Goal: Use online tool/utility: Use online tool/utility

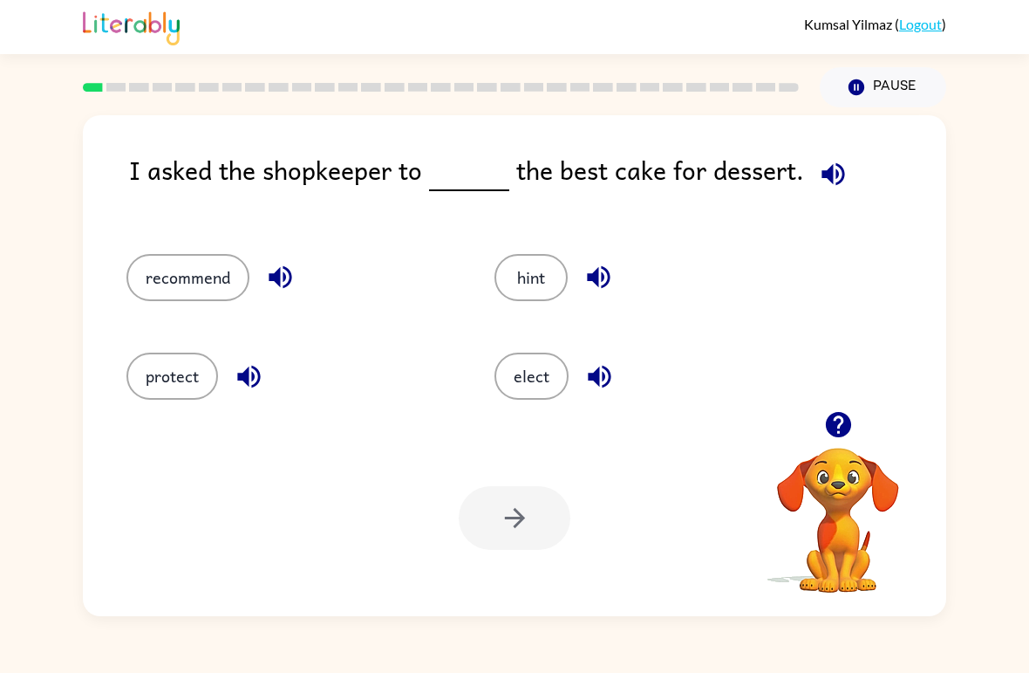
click at [850, 425] on icon "button" at bounding box center [837, 424] width 25 height 25
click at [187, 366] on button "protect" at bounding box center [172, 375] width 92 height 47
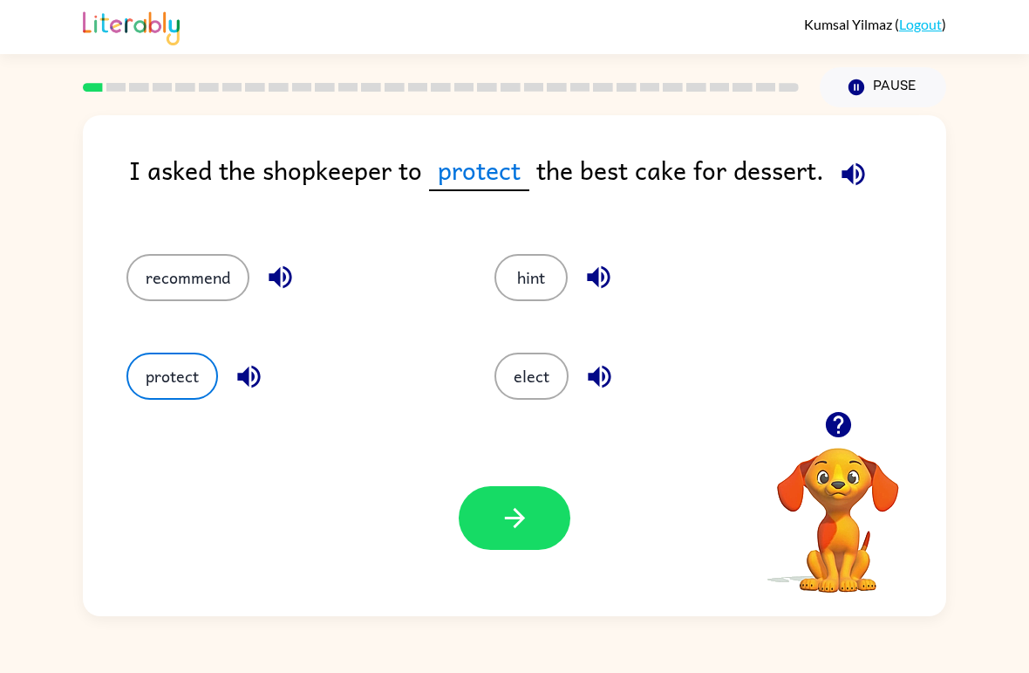
click at [254, 396] on button "button" at bounding box center [249, 376] width 44 height 44
click at [164, 373] on button "protect" at bounding box center [172, 375] width 92 height 47
click at [545, 521] on button "button" at bounding box center [515, 518] width 112 height 64
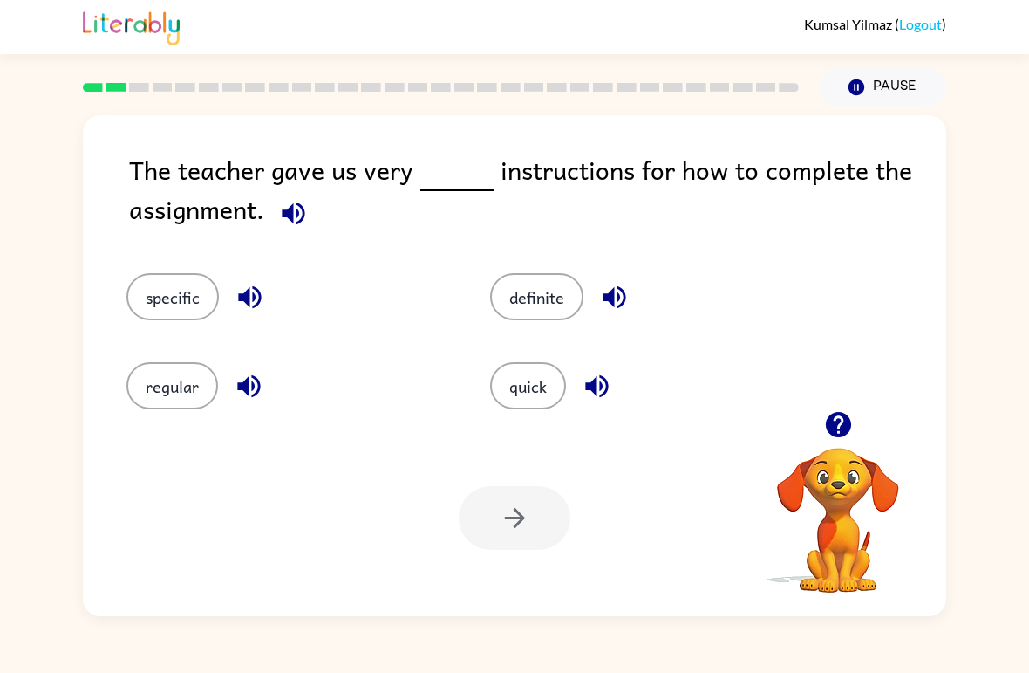
click at [172, 377] on button "regular" at bounding box center [172, 385] width 92 height 47
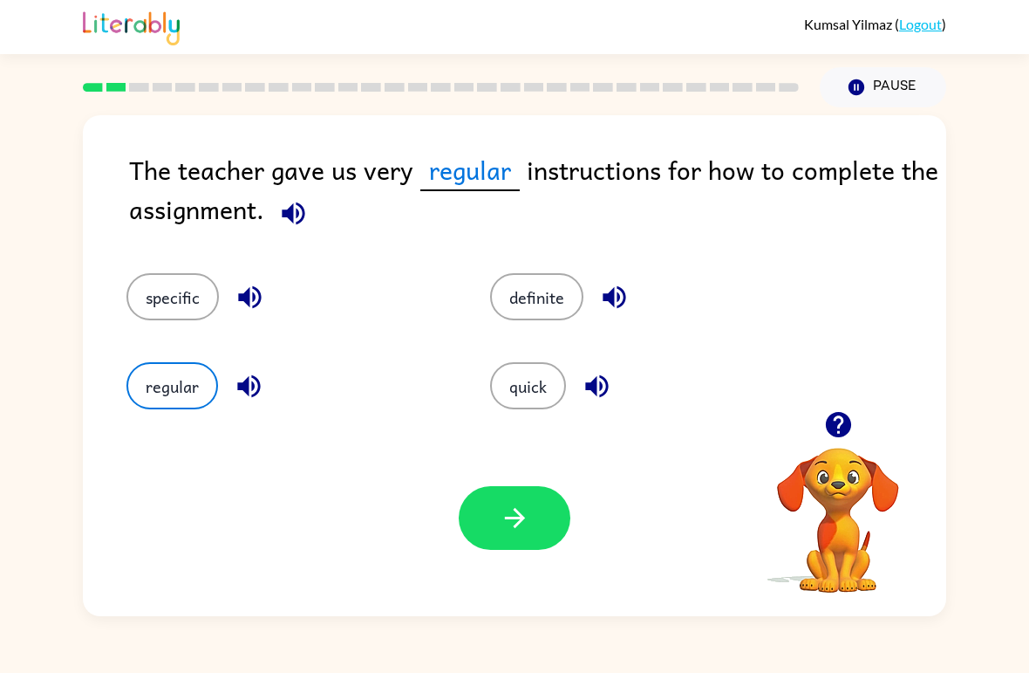
click at [496, 504] on button "button" at bounding box center [515, 518] width 112 height 64
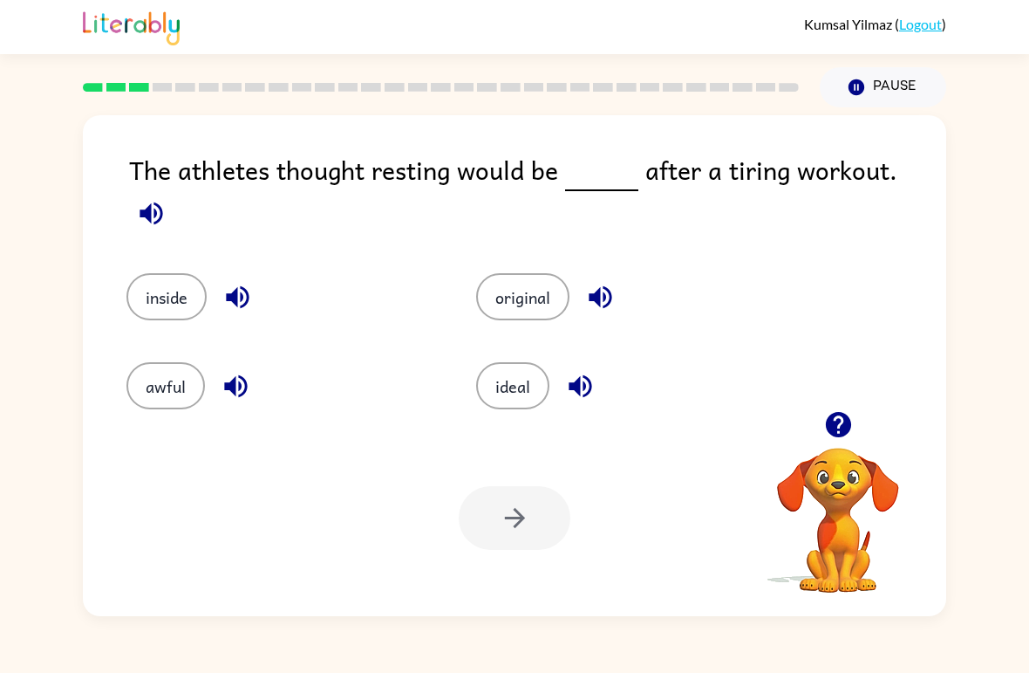
click at [162, 386] on button "awful" at bounding box center [165, 385] width 79 height 47
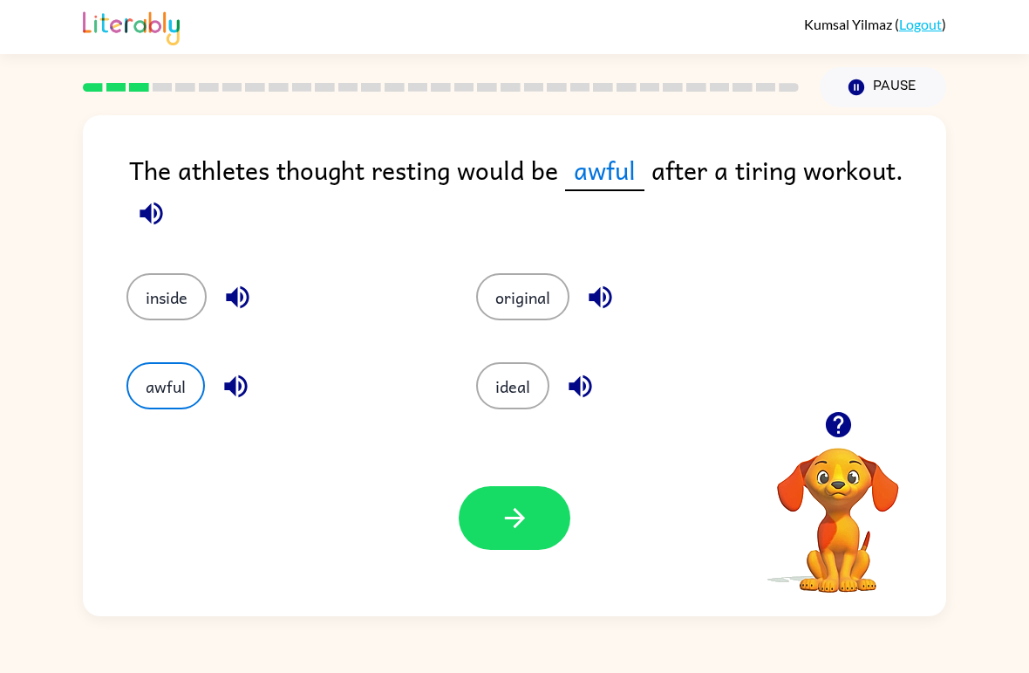
click at [546, 511] on button "button" at bounding box center [515, 518] width 112 height 64
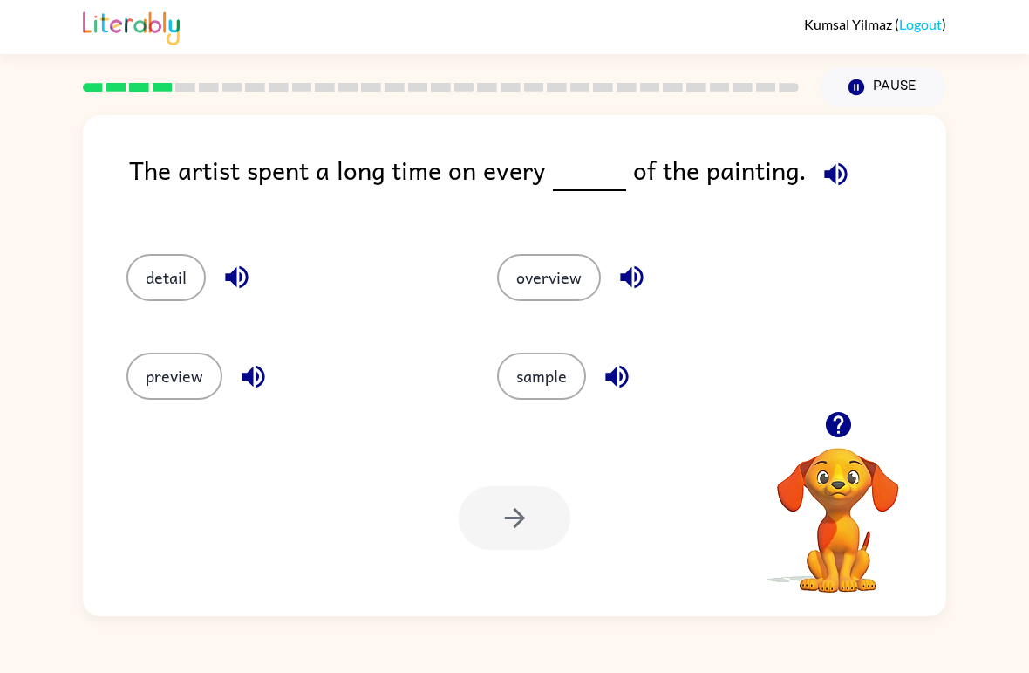
click at [842, 423] on icon "button" at bounding box center [839, 424] width 31 height 31
click at [185, 299] on button "detail" at bounding box center [165, 277] width 79 height 47
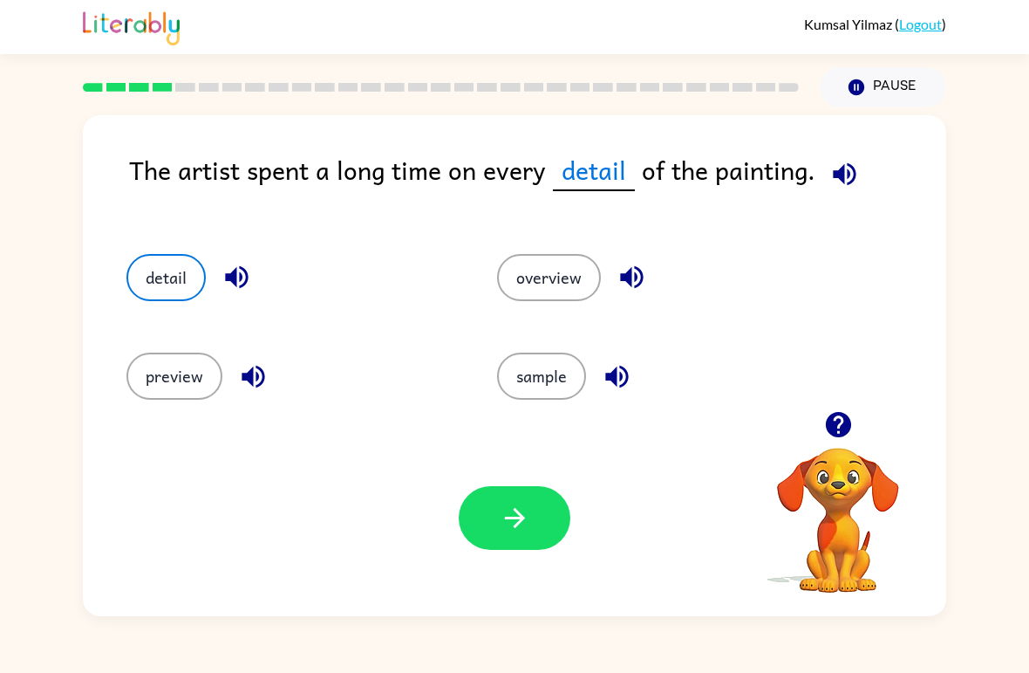
click at [167, 284] on button "detail" at bounding box center [165, 277] width 79 height 47
click at [528, 529] on icon "button" at bounding box center [515, 517] width 31 height 31
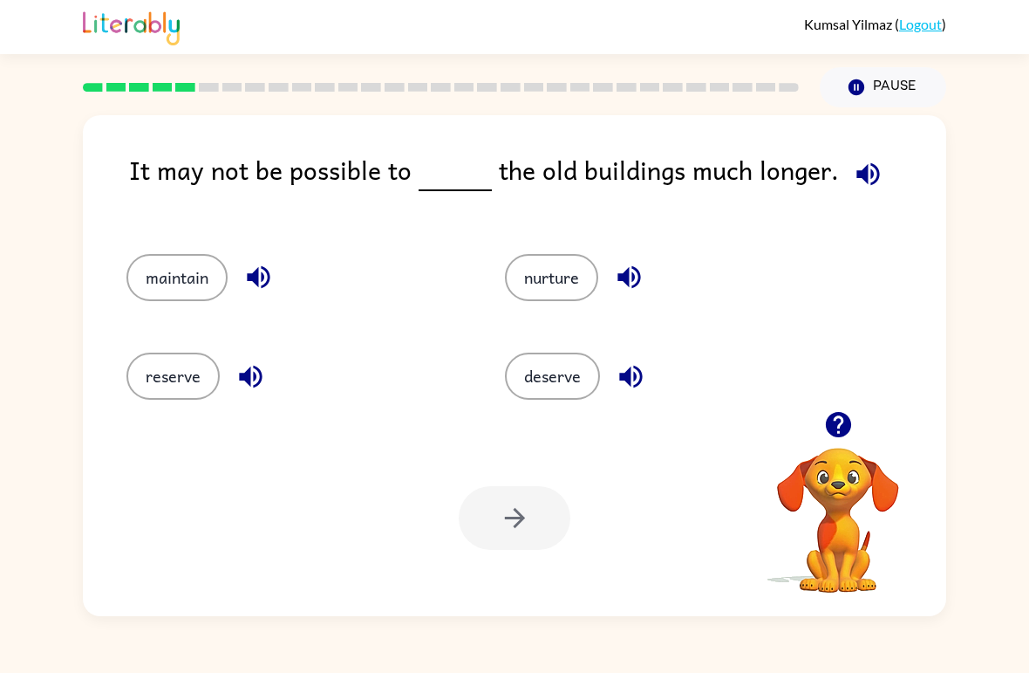
click at [568, 282] on button "nurture" at bounding box center [551, 277] width 93 height 47
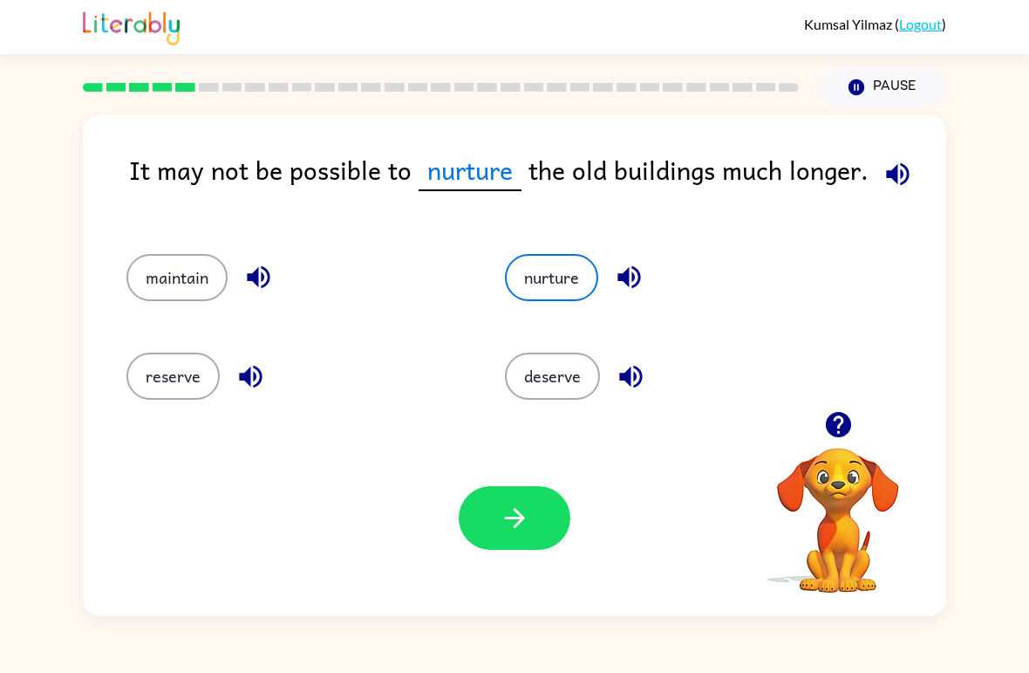
click at [538, 513] on button "button" at bounding box center [515, 518] width 112 height 64
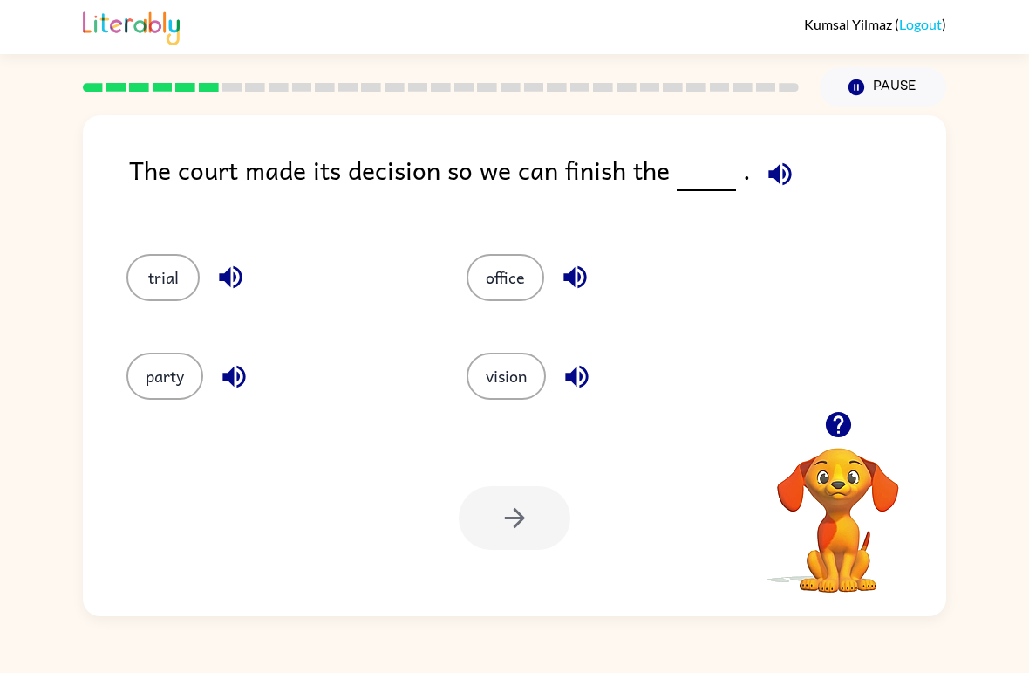
click at [523, 387] on button "vision" at bounding box center [506, 375] width 79 height 47
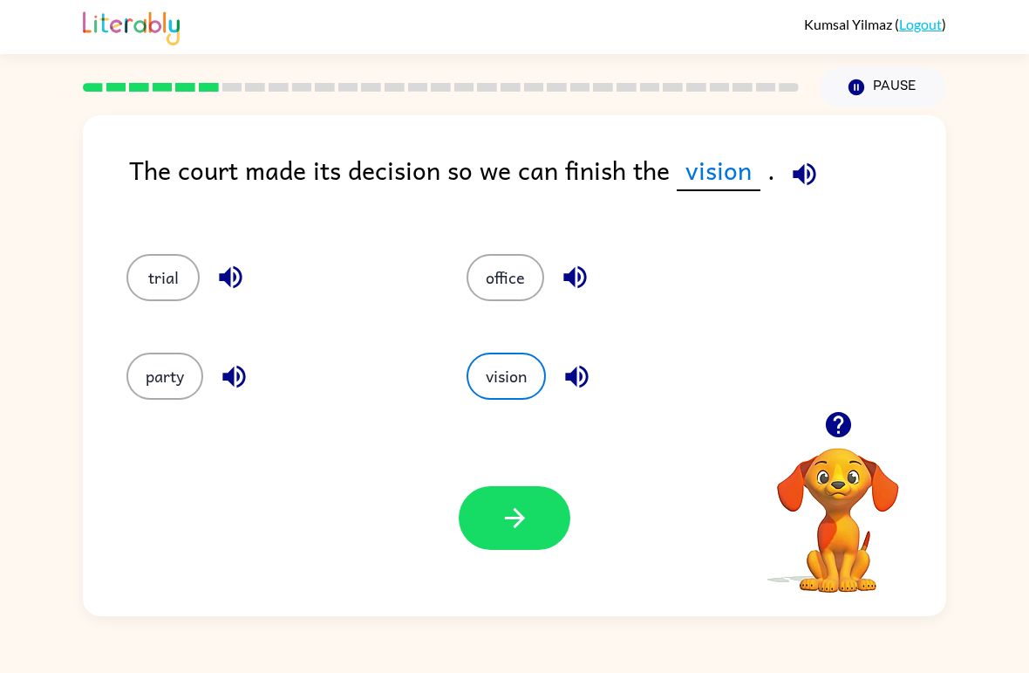
click at [499, 488] on button "button" at bounding box center [515, 518] width 112 height 64
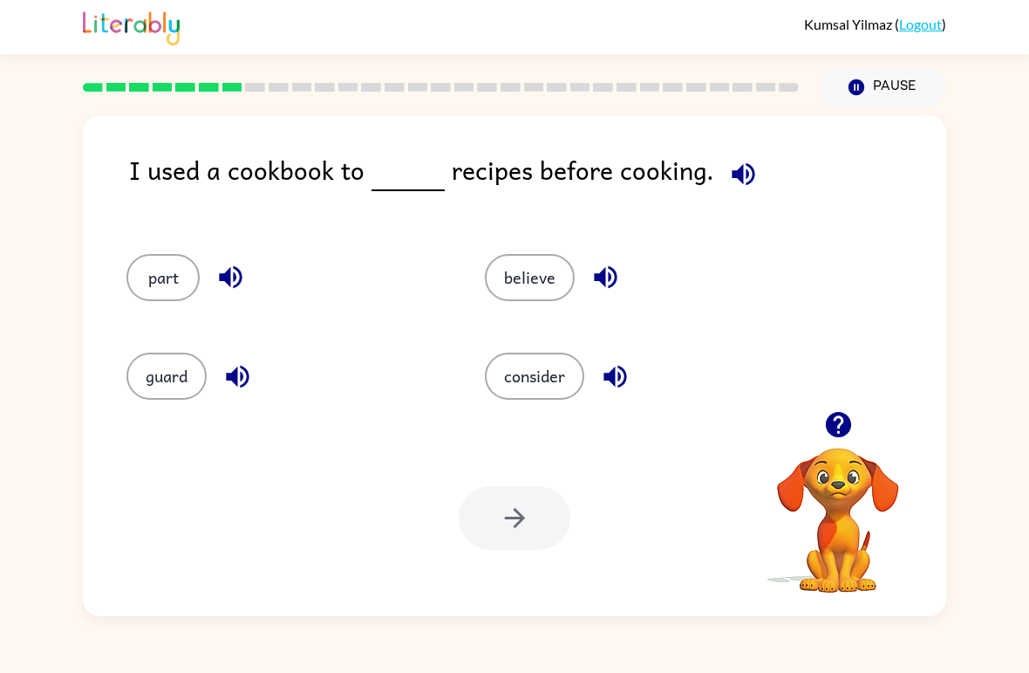
click at [569, 370] on button "consider" at bounding box center [534, 375] width 99 height 47
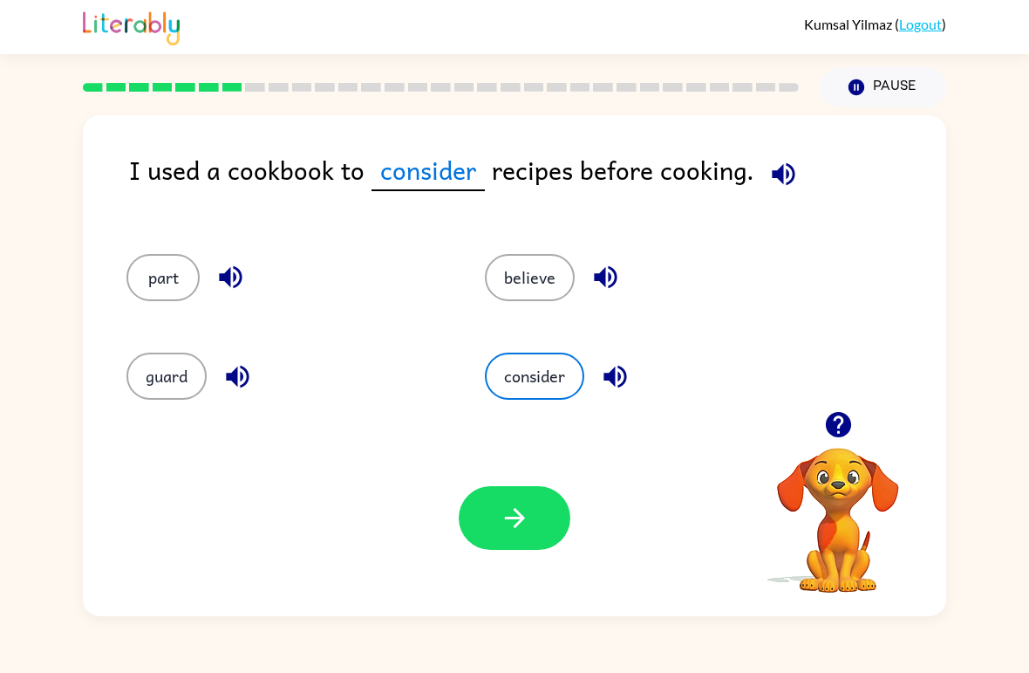
click at [504, 537] on button "button" at bounding box center [515, 518] width 112 height 64
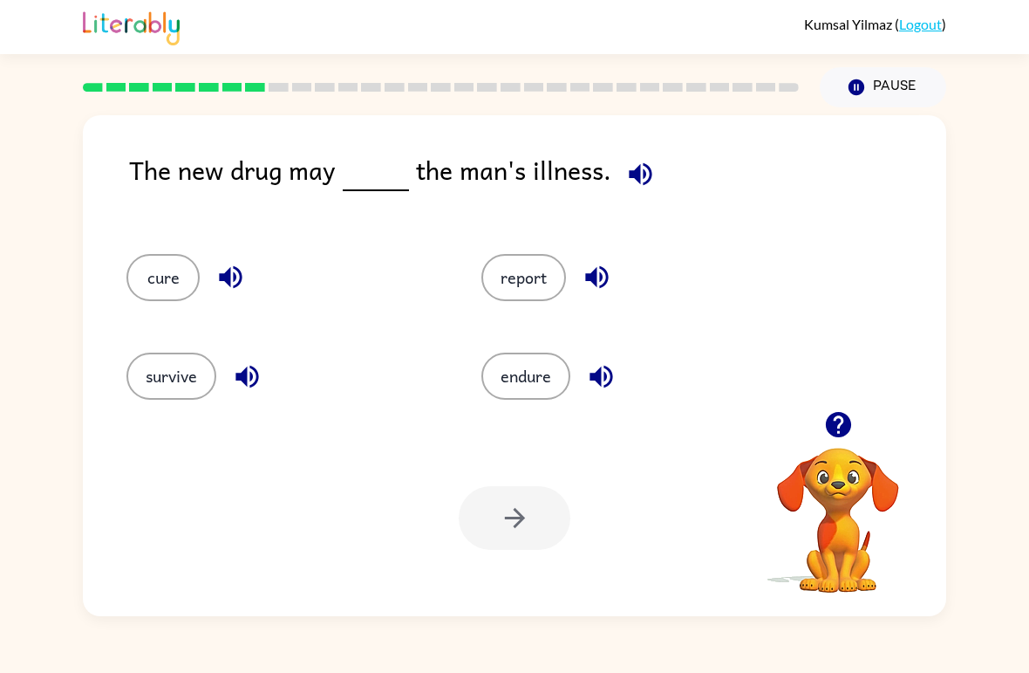
click at [167, 283] on button "cure" at bounding box center [162, 277] width 73 height 47
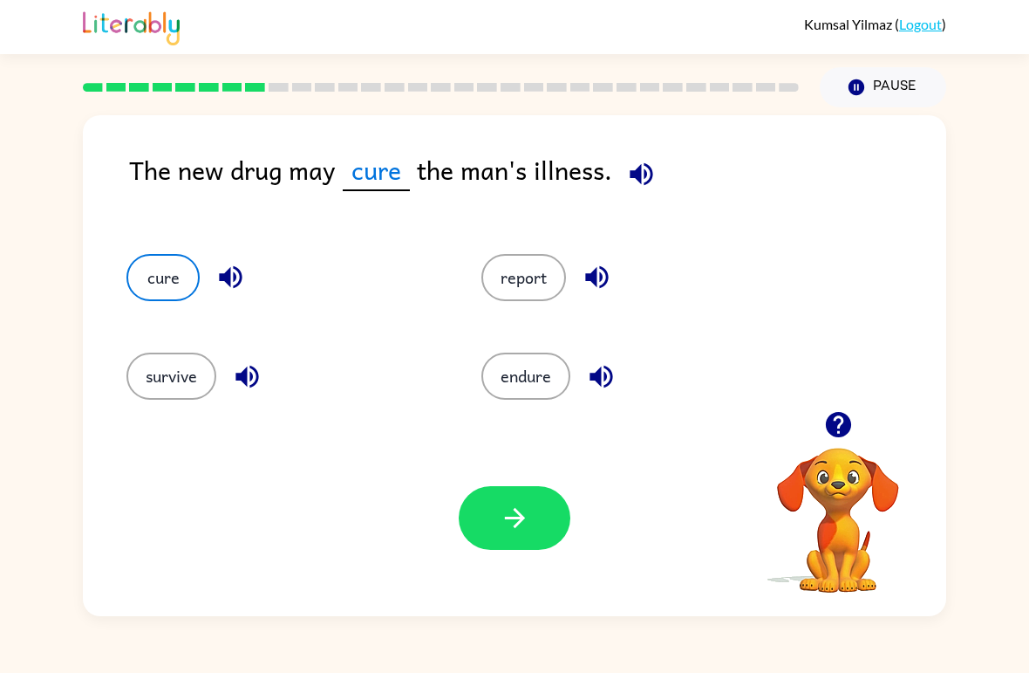
click at [511, 524] on icon "button" at bounding box center [515, 517] width 31 height 31
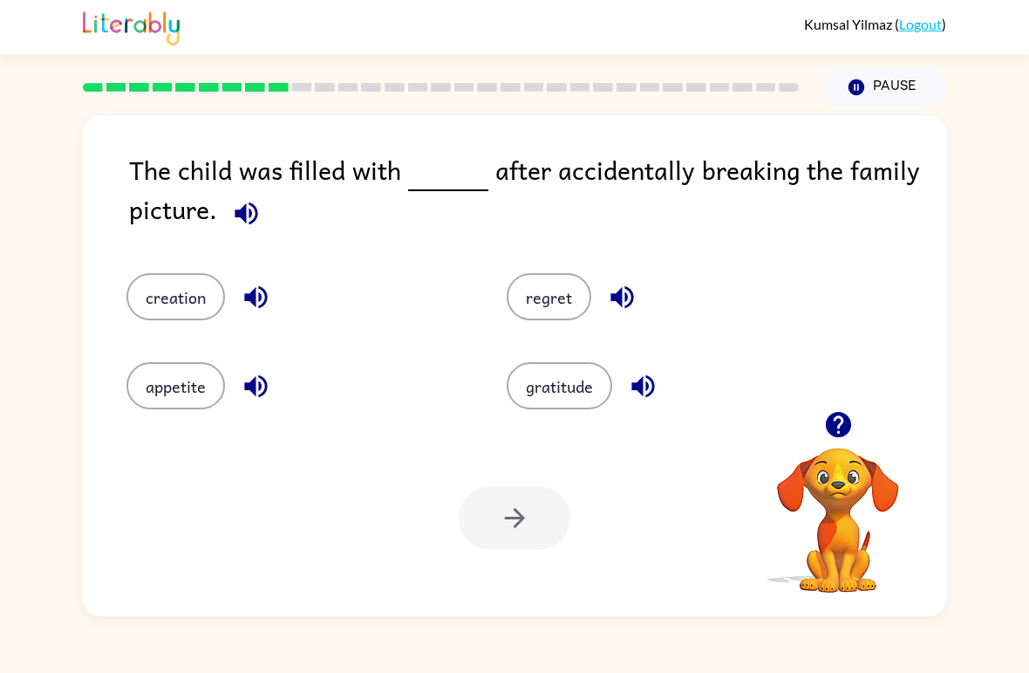
click at [575, 398] on button "gratitude" at bounding box center [560, 385] width 106 height 47
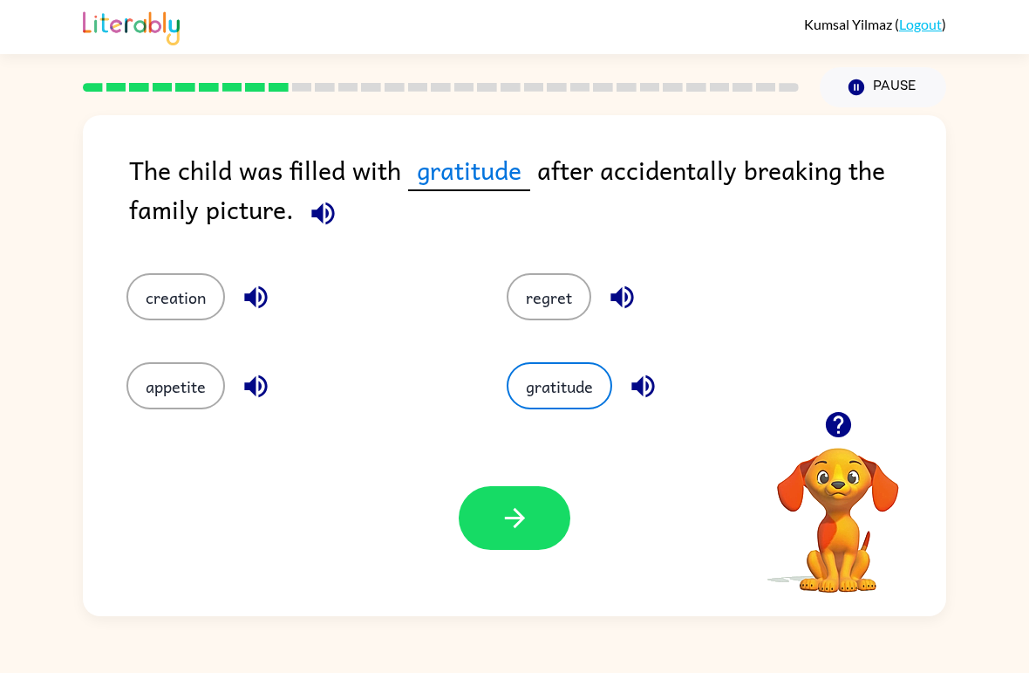
click at [551, 503] on button "button" at bounding box center [515, 518] width 112 height 64
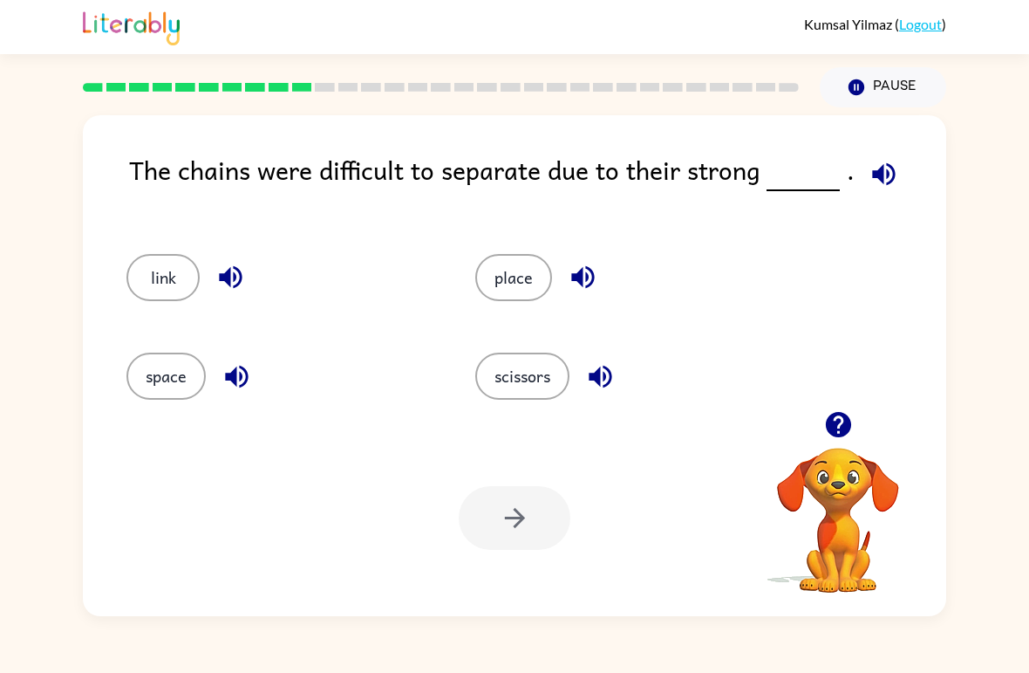
click at [834, 434] on icon "button" at bounding box center [837, 424] width 25 height 25
click at [530, 256] on button "place" at bounding box center [513, 277] width 77 height 47
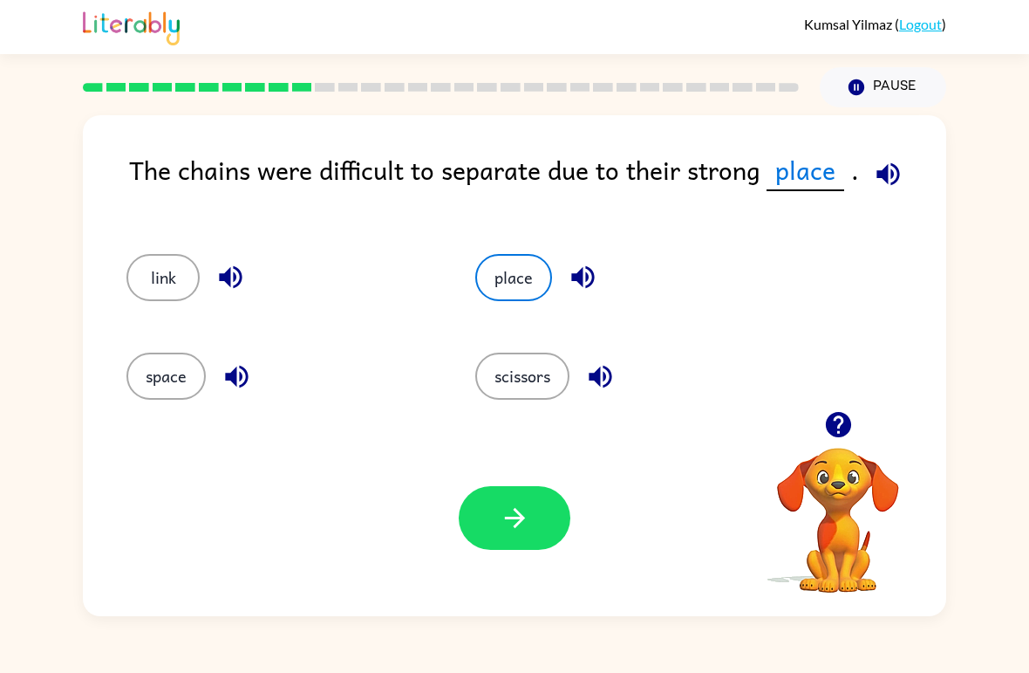
click at [517, 504] on icon "button" at bounding box center [515, 517] width 31 height 31
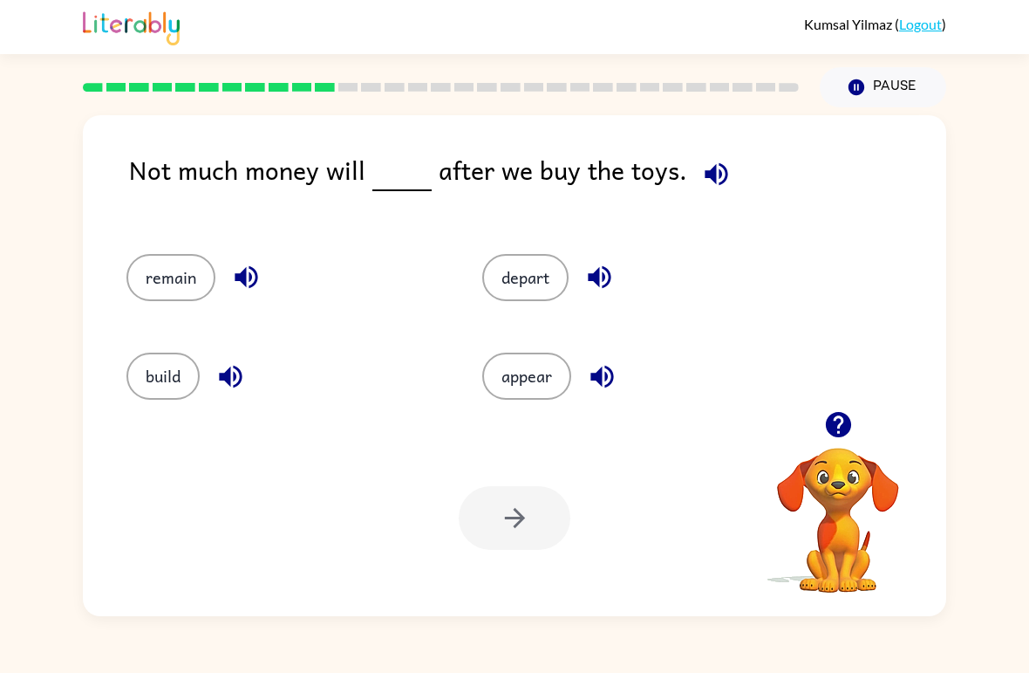
click at [546, 288] on button "depart" at bounding box center [525, 277] width 86 height 47
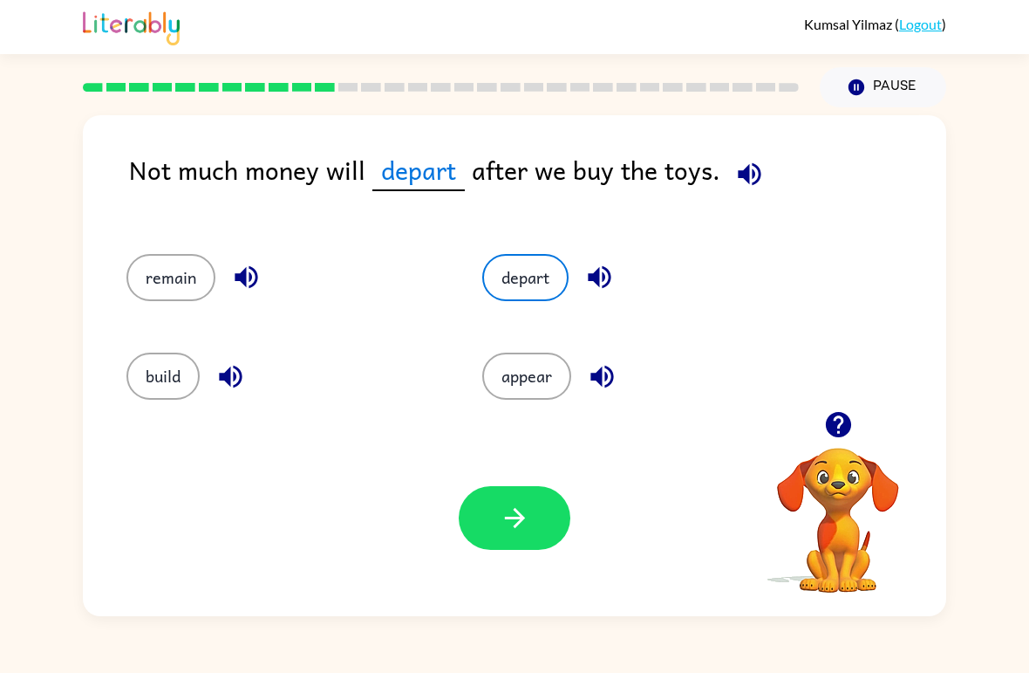
click at [188, 277] on button "remain" at bounding box center [170, 277] width 89 height 47
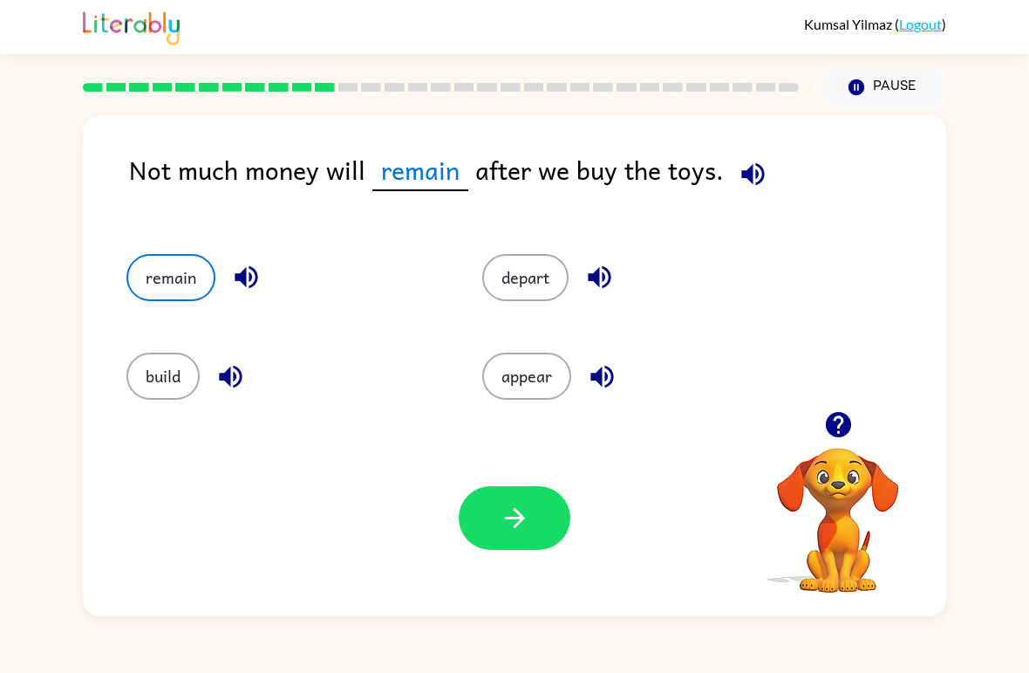
click at [176, 387] on button "build" at bounding box center [162, 375] width 73 height 47
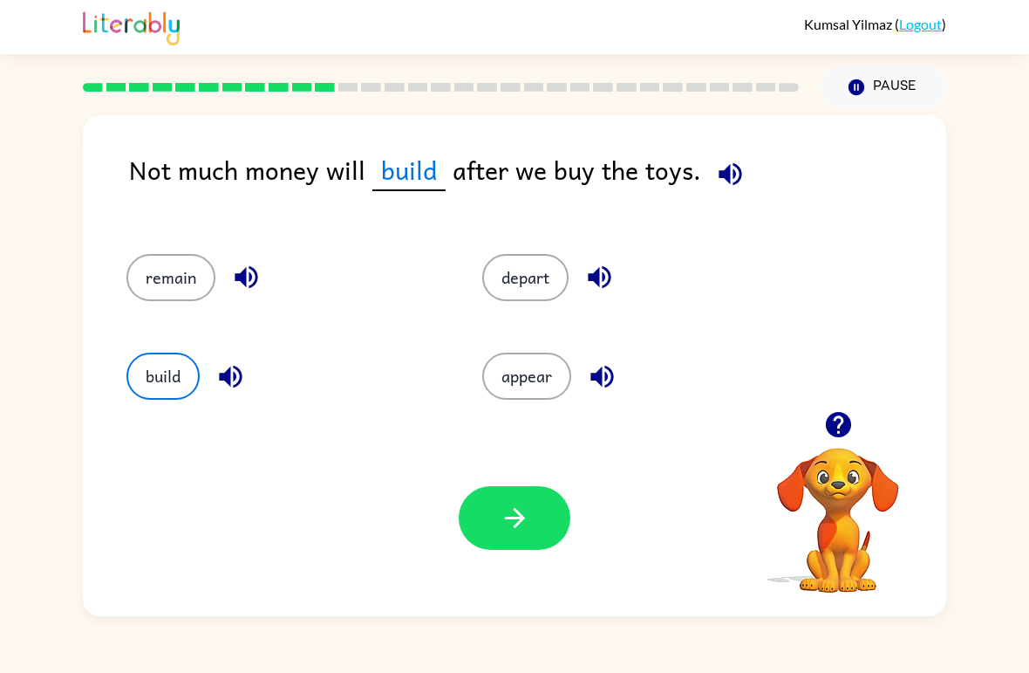
click at [182, 379] on button "build" at bounding box center [162, 375] width 73 height 47
click at [540, 498] on button "button" at bounding box center [515, 518] width 112 height 64
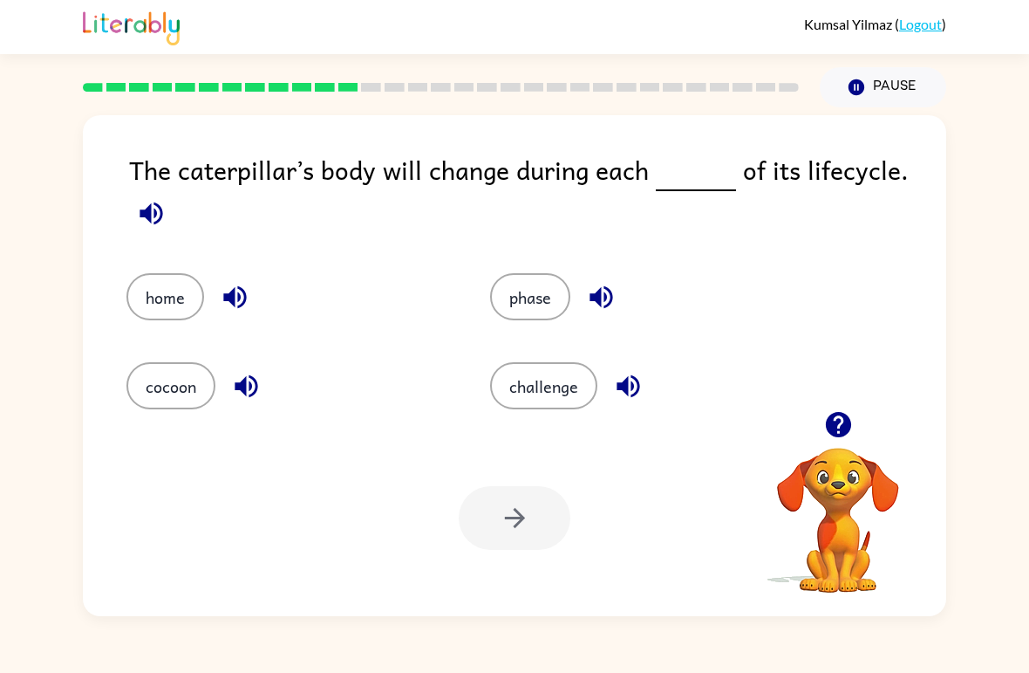
click at [160, 364] on button "cocoon" at bounding box center [170, 385] width 89 height 47
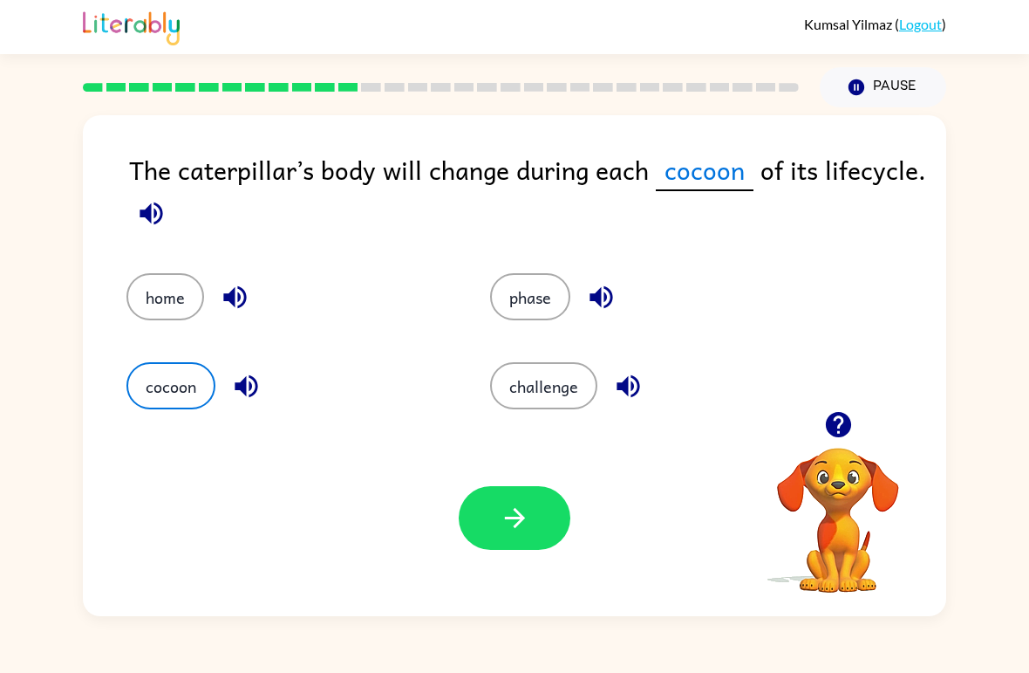
click at [519, 525] on icon "button" at bounding box center [515, 517] width 31 height 31
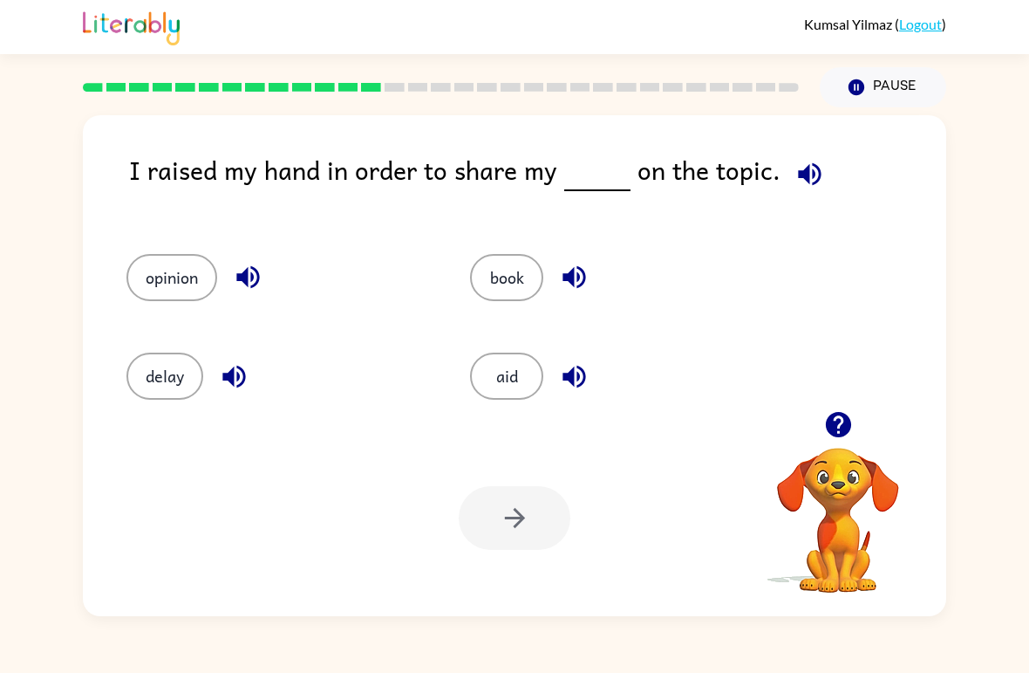
click at [837, 428] on icon "button" at bounding box center [837, 424] width 25 height 25
click at [160, 285] on button "opinion" at bounding box center [171, 277] width 91 height 47
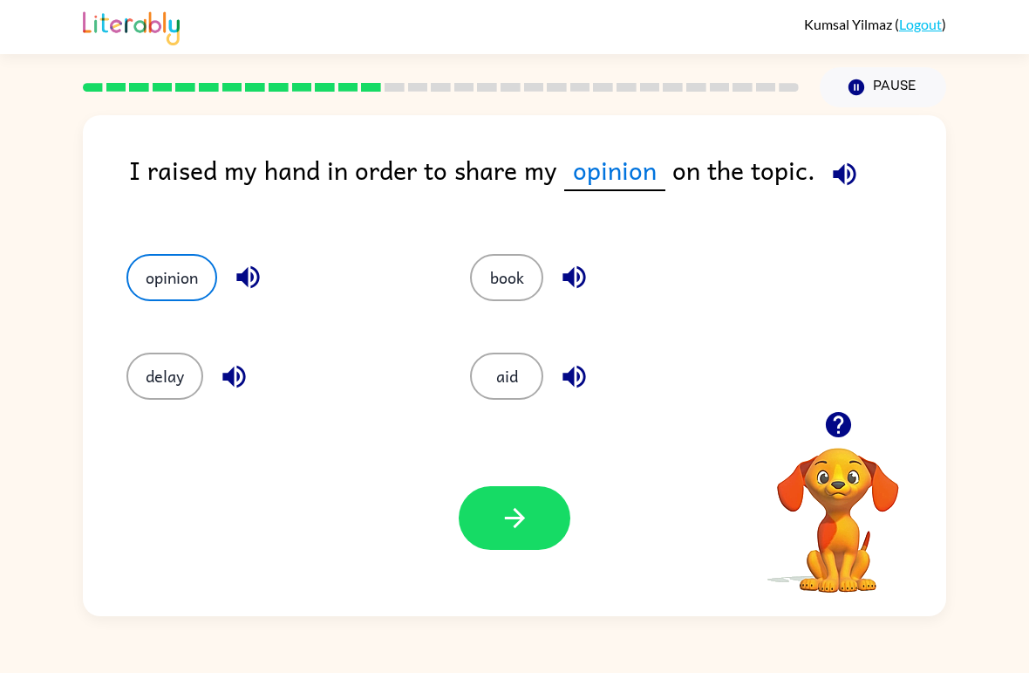
click at [529, 513] on icon "button" at bounding box center [515, 517] width 31 height 31
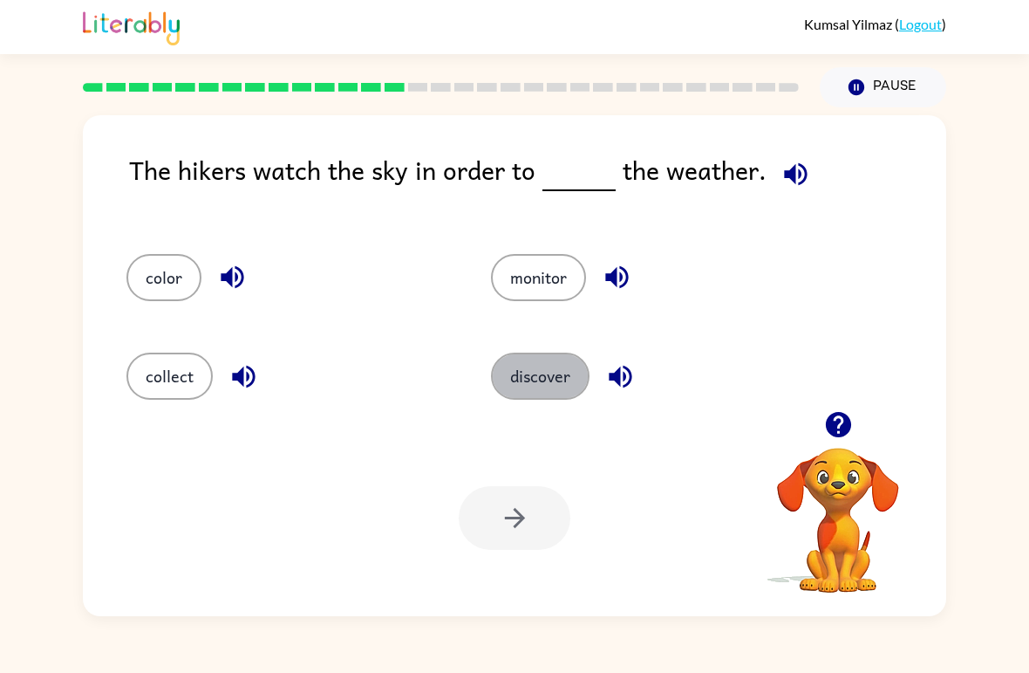
click at [549, 393] on button "discover" at bounding box center [540, 375] width 99 height 47
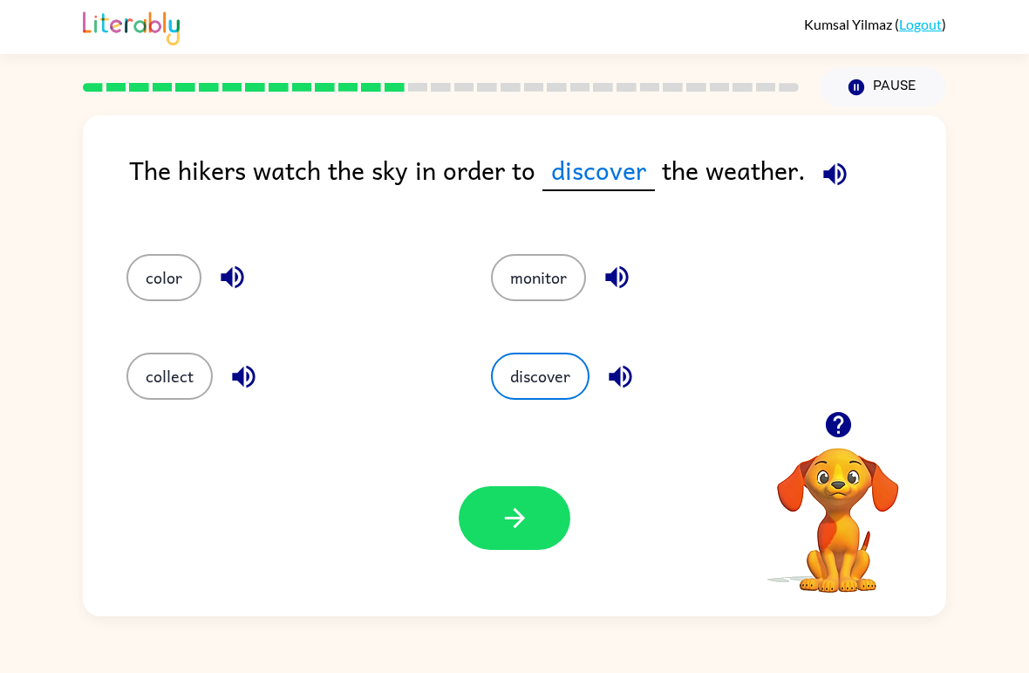
click at [560, 510] on button "button" at bounding box center [515, 518] width 112 height 64
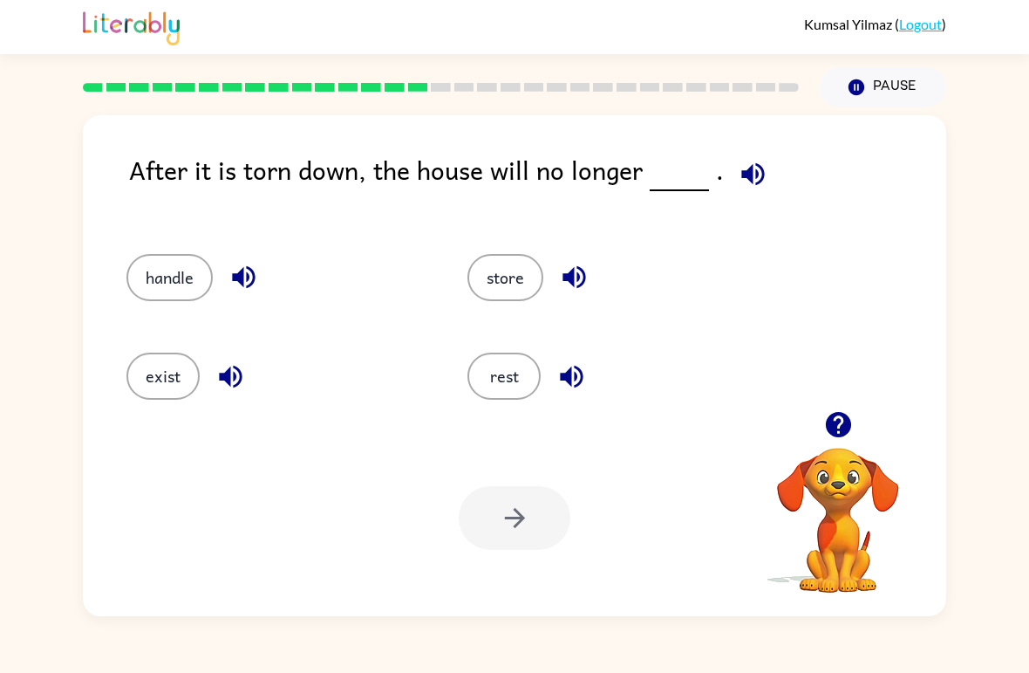
click at [140, 288] on button "handle" at bounding box center [169, 277] width 86 height 47
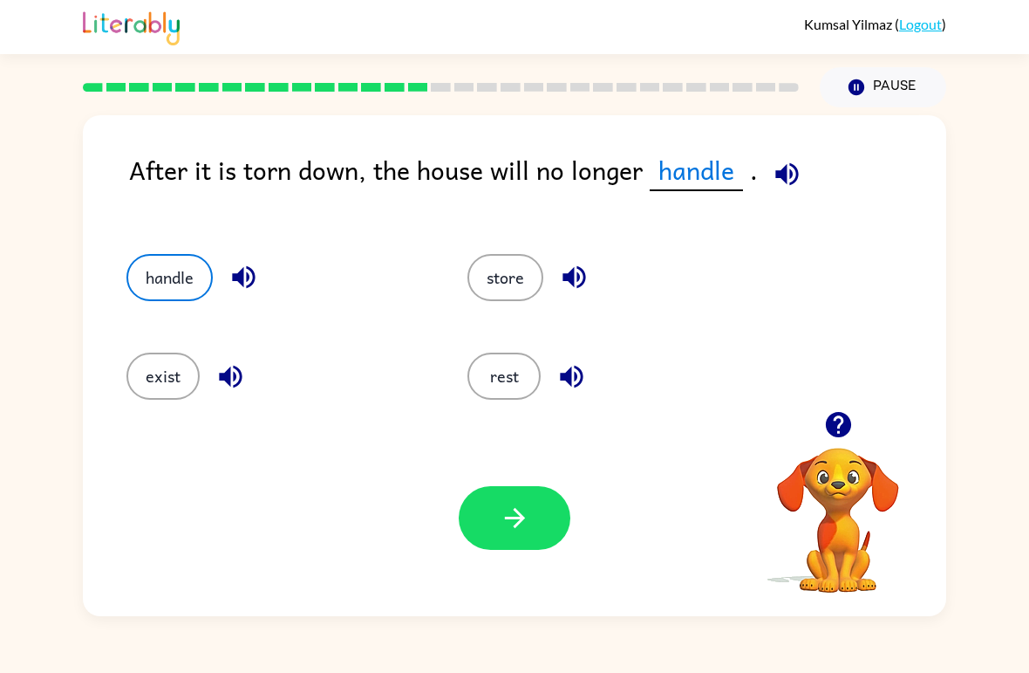
click at [546, 523] on button "button" at bounding box center [515, 518] width 112 height 64
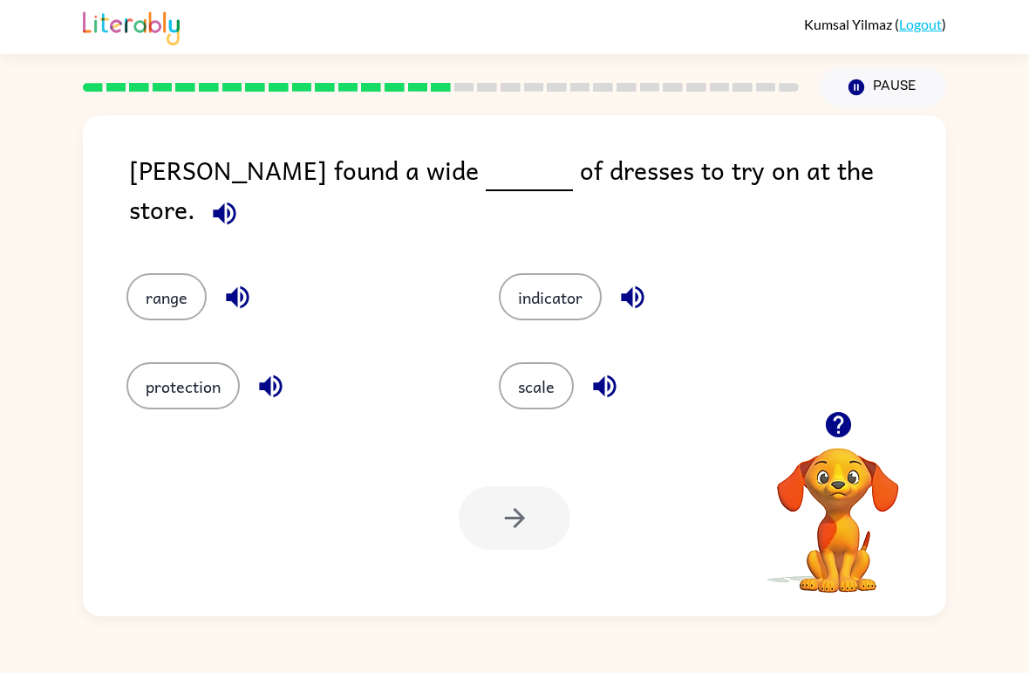
click at [593, 364] on button "button" at bounding box center [605, 386] width 44 height 44
click at [601, 379] on icon "button" at bounding box center [604, 386] width 23 height 23
click at [657, 669] on div "Kumsal Yilmaz ( Logout ) Pause Pause [PERSON_NAME] found a wide of dresses to t…" at bounding box center [514, 336] width 1029 height 673
click at [549, 381] on button "scale" at bounding box center [536, 385] width 75 height 47
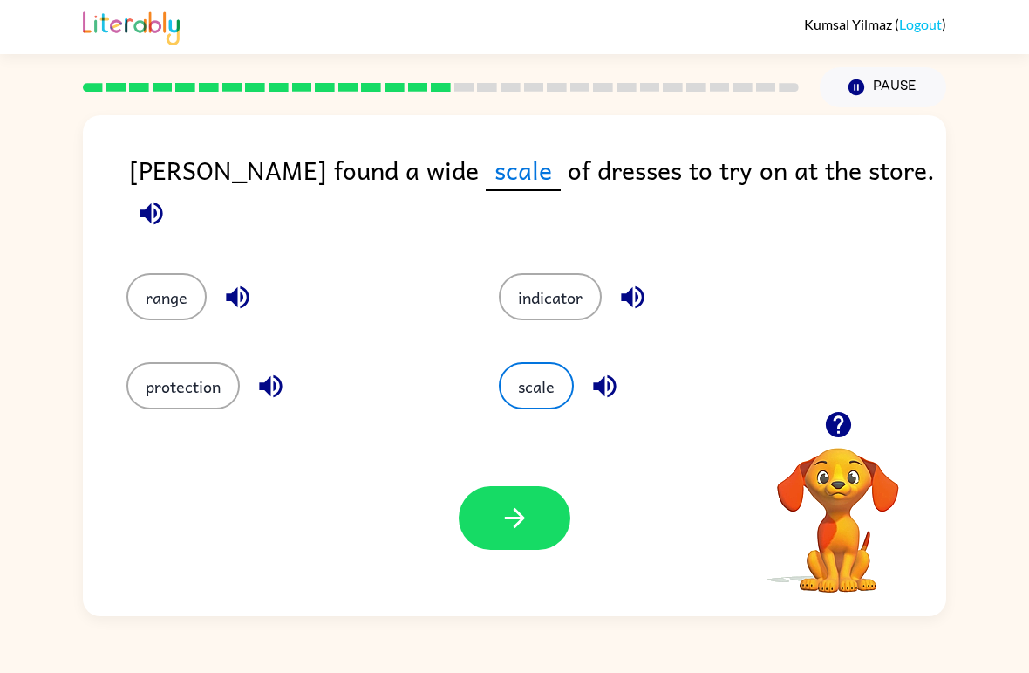
click at [837, 434] on icon "button" at bounding box center [837, 424] width 25 height 25
click at [557, 383] on button "scale" at bounding box center [536, 385] width 75 height 47
click at [494, 510] on button "button" at bounding box center [515, 518] width 112 height 64
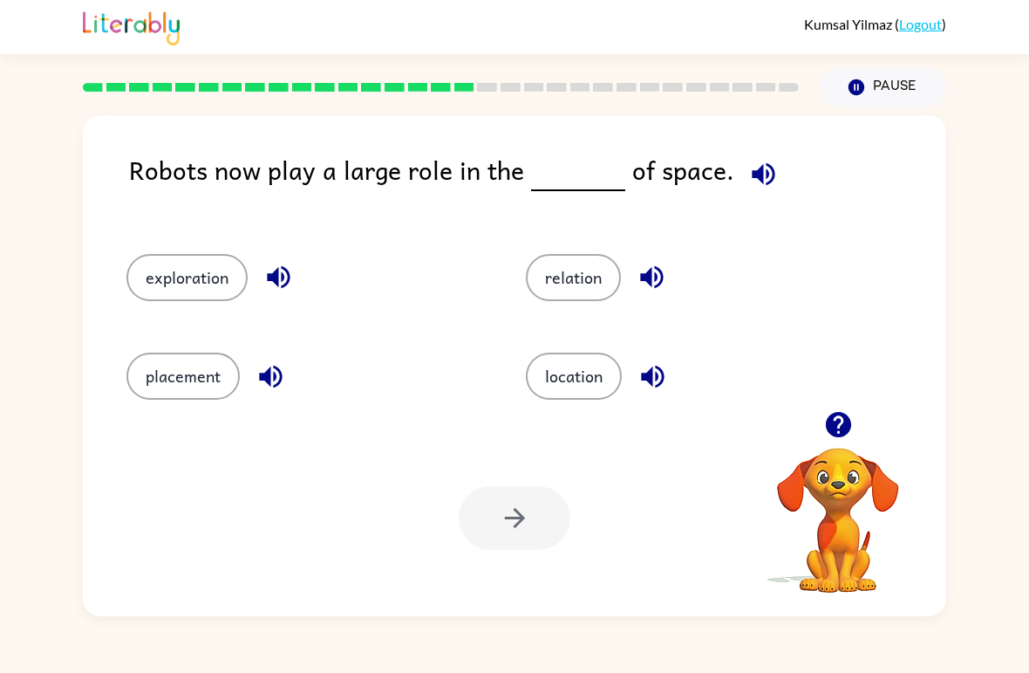
click at [151, 273] on button "exploration" at bounding box center [186, 277] width 121 height 47
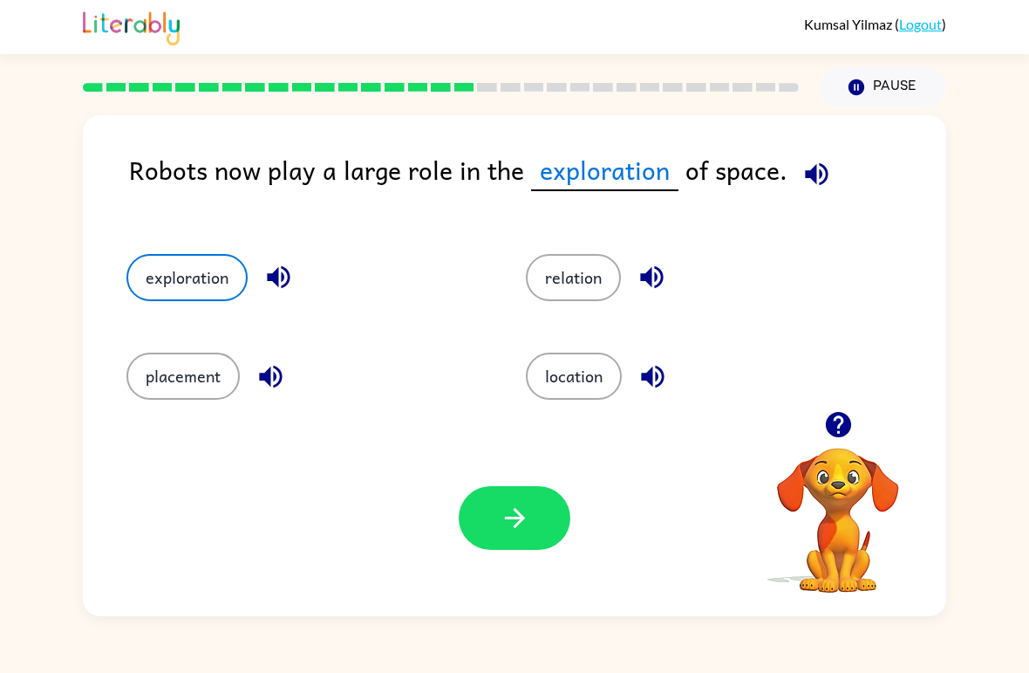
click at [502, 516] on icon "button" at bounding box center [515, 517] width 31 height 31
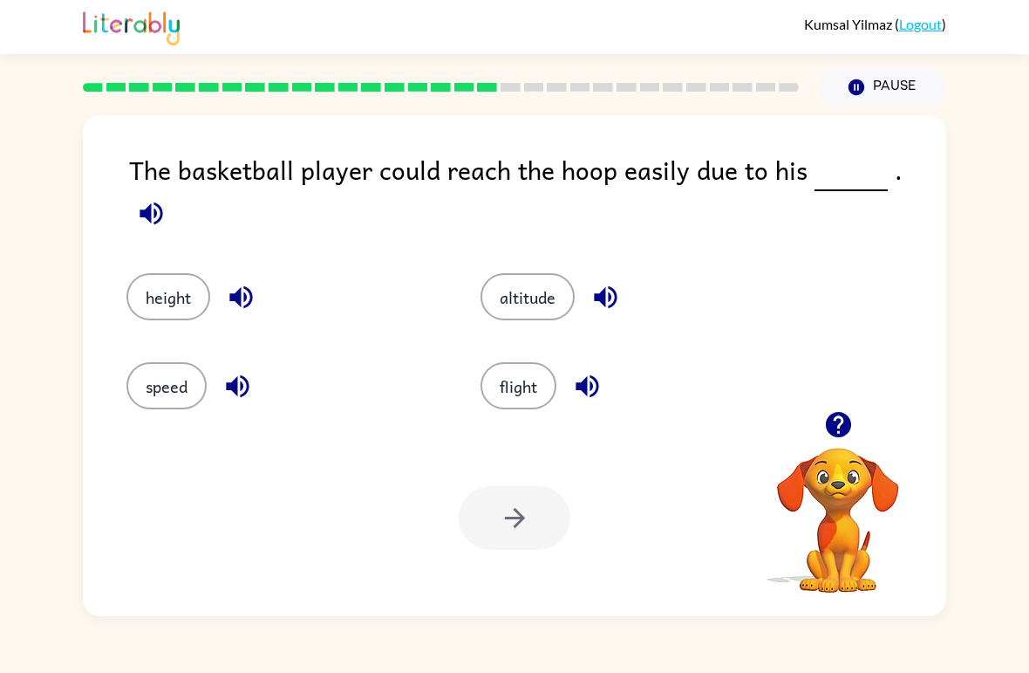
click at [519, 400] on button "flight" at bounding box center [519, 385] width 76 height 47
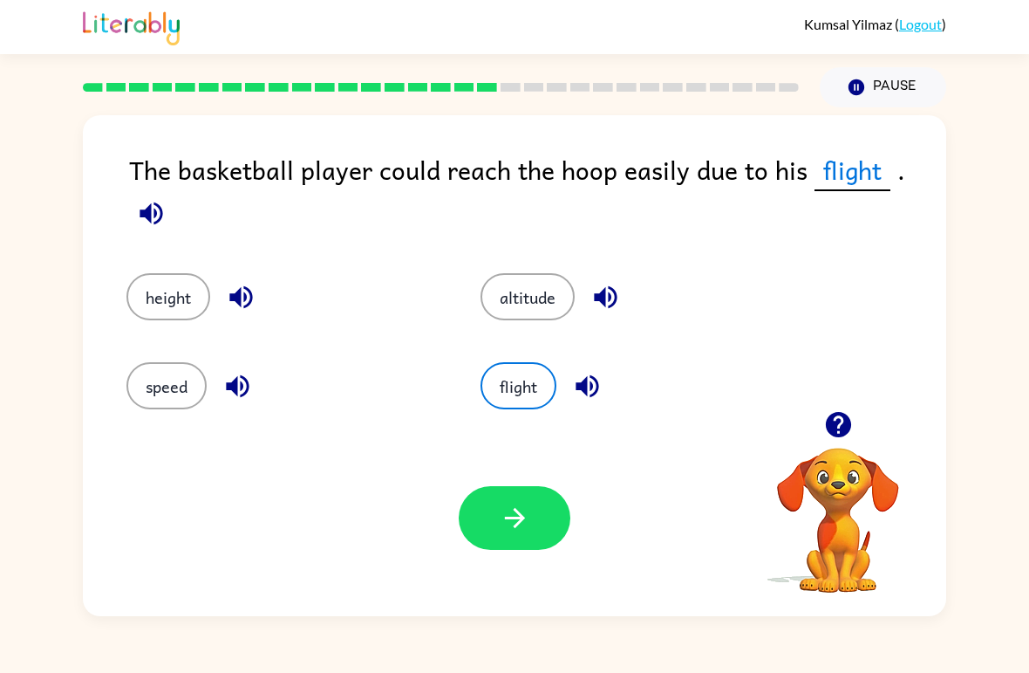
click at [505, 530] on icon "button" at bounding box center [515, 517] width 31 height 31
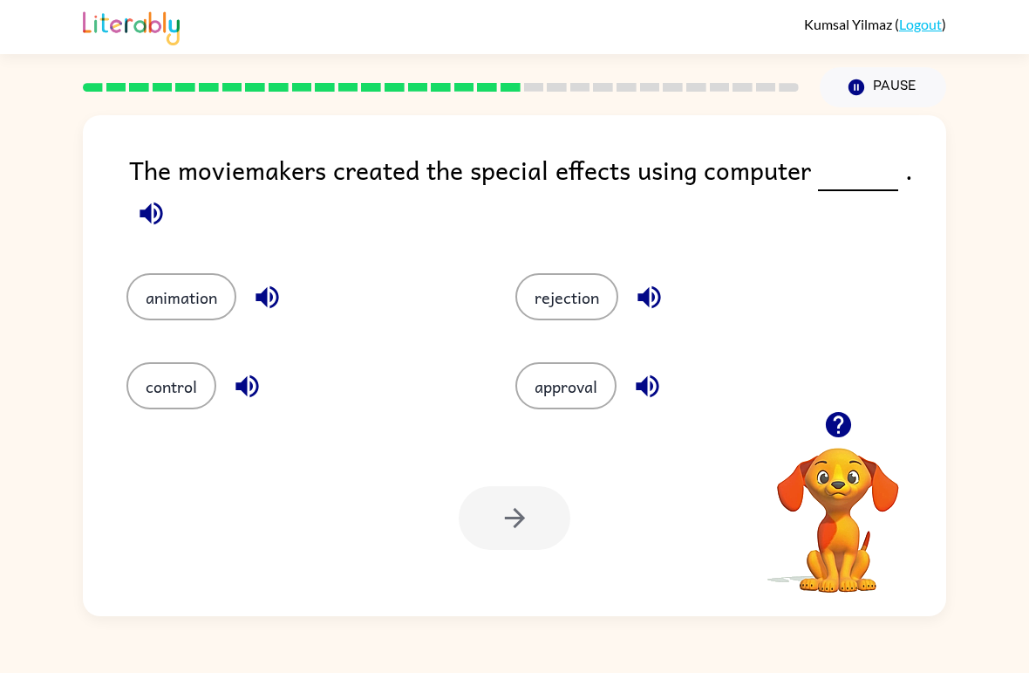
click at [172, 289] on button "animation" at bounding box center [181, 296] width 110 height 47
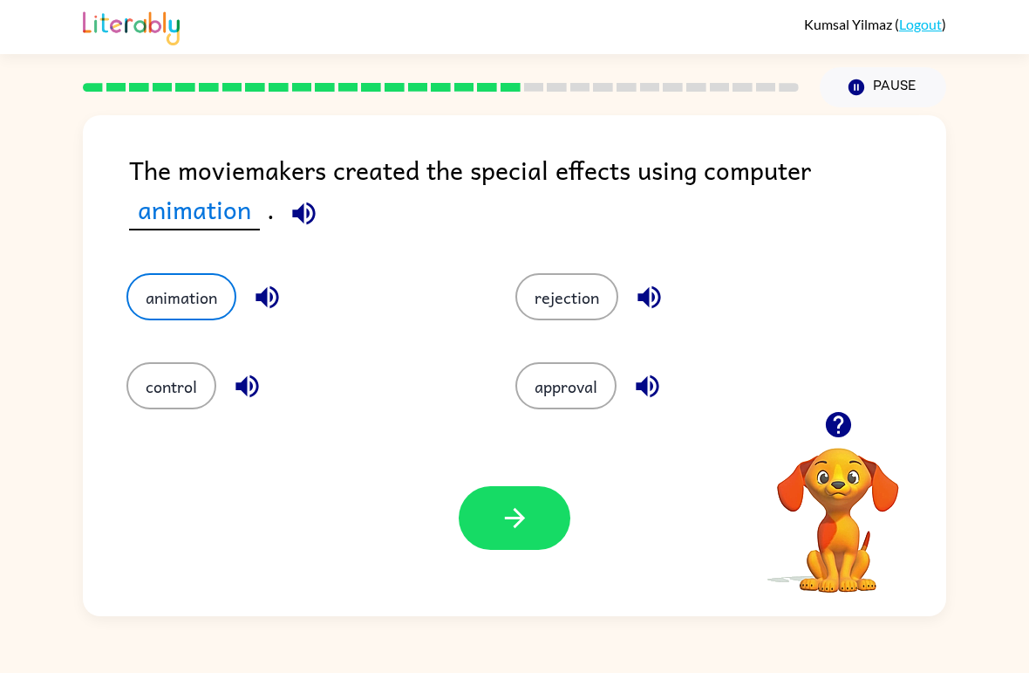
click at [496, 531] on button "button" at bounding box center [515, 518] width 112 height 64
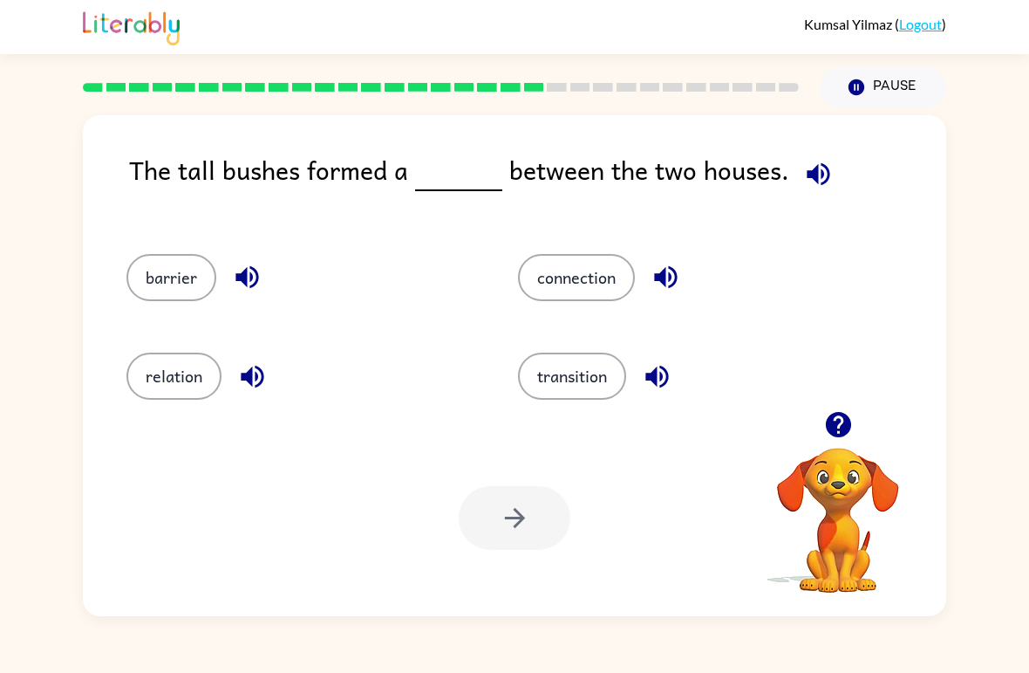
click at [168, 366] on button "relation" at bounding box center [173, 375] width 95 height 47
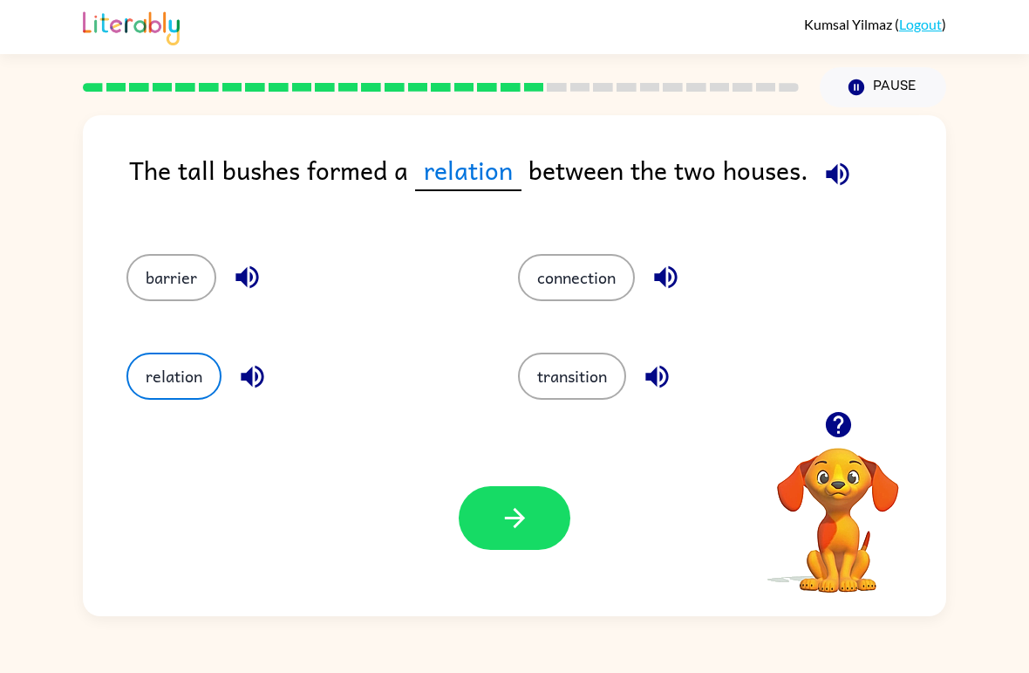
click at [510, 509] on icon "button" at bounding box center [515, 517] width 31 height 31
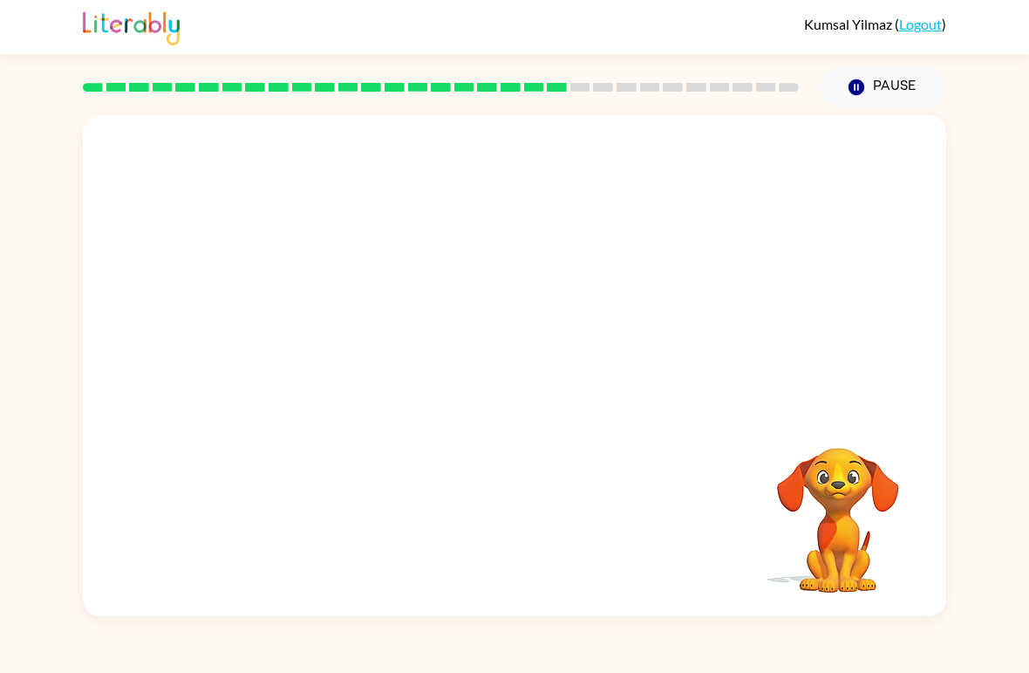
click at [818, 479] on video "Your browser must support playing .mp4 files to use Literably. Please try using…" at bounding box center [838, 507] width 174 height 174
click at [530, 379] on icon "button" at bounding box center [515, 374] width 31 height 31
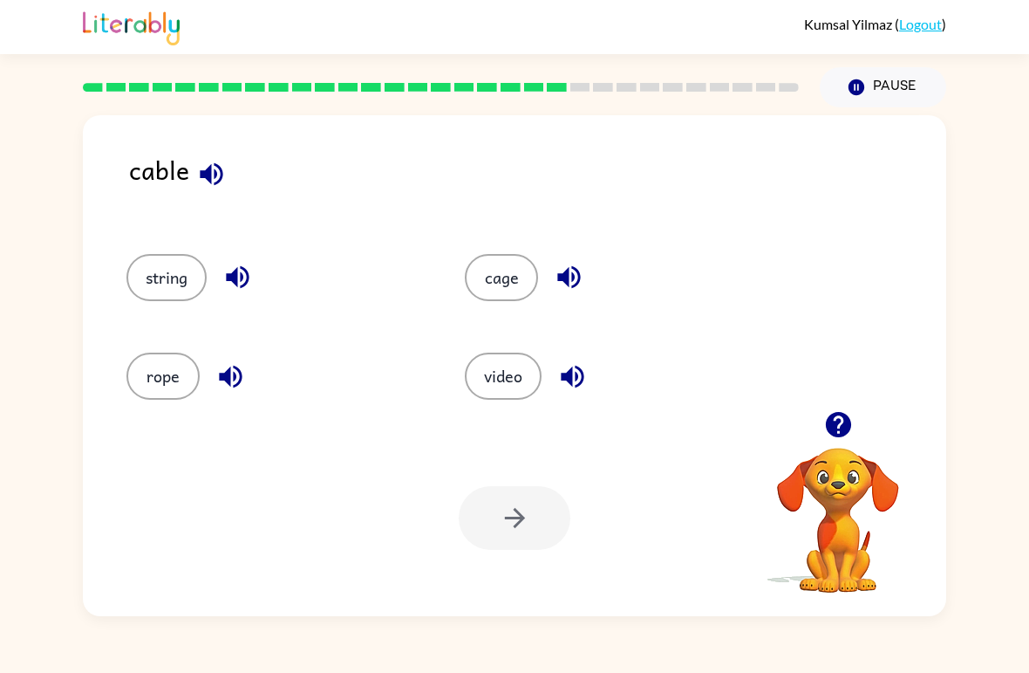
click at [535, 284] on button "cage" at bounding box center [501, 277] width 73 height 47
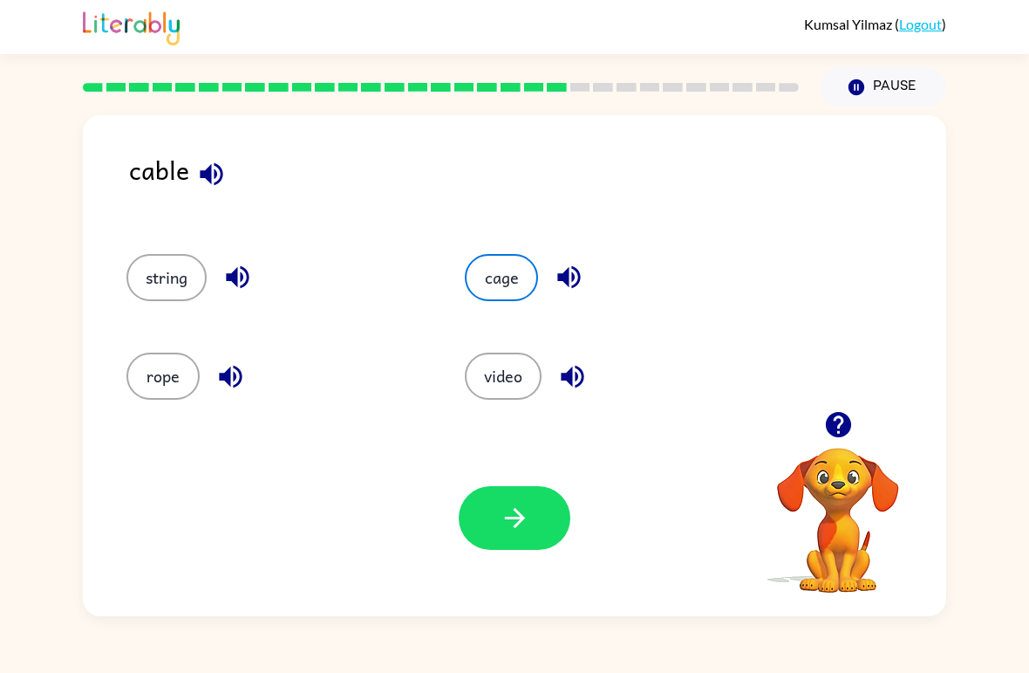
click at [516, 516] on icon "button" at bounding box center [515, 517] width 31 height 31
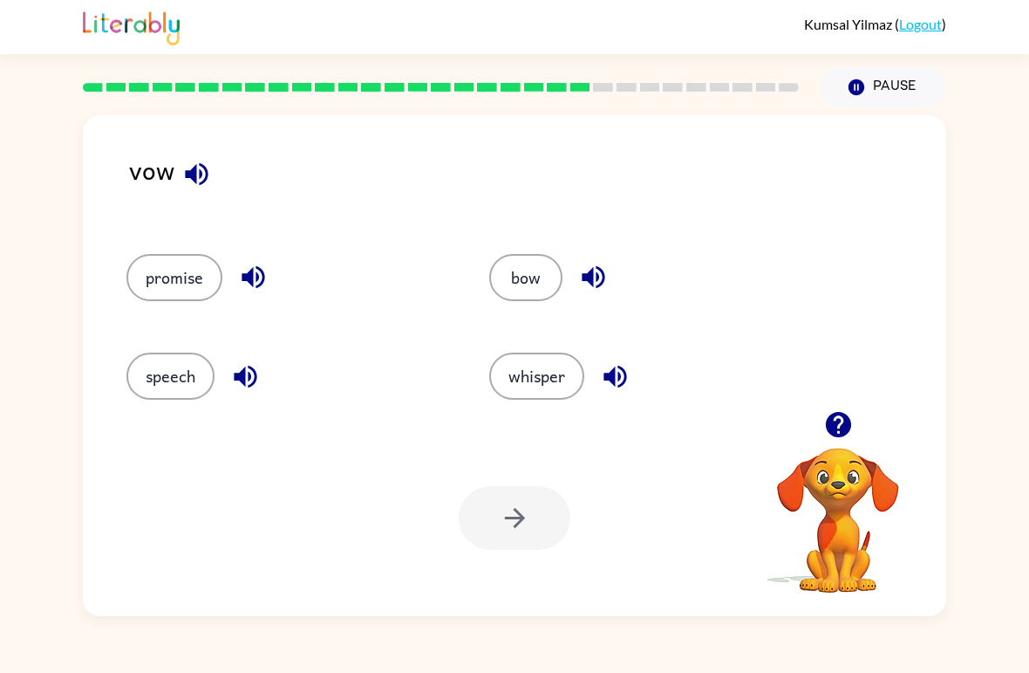
click at [796, 482] on video "Your browser must support playing .mp4 files to use Literably. Please try using…" at bounding box center [838, 507] width 174 height 174
click at [827, 430] on icon "button" at bounding box center [837, 424] width 25 height 25
click at [514, 290] on button "bow" at bounding box center [525, 277] width 73 height 47
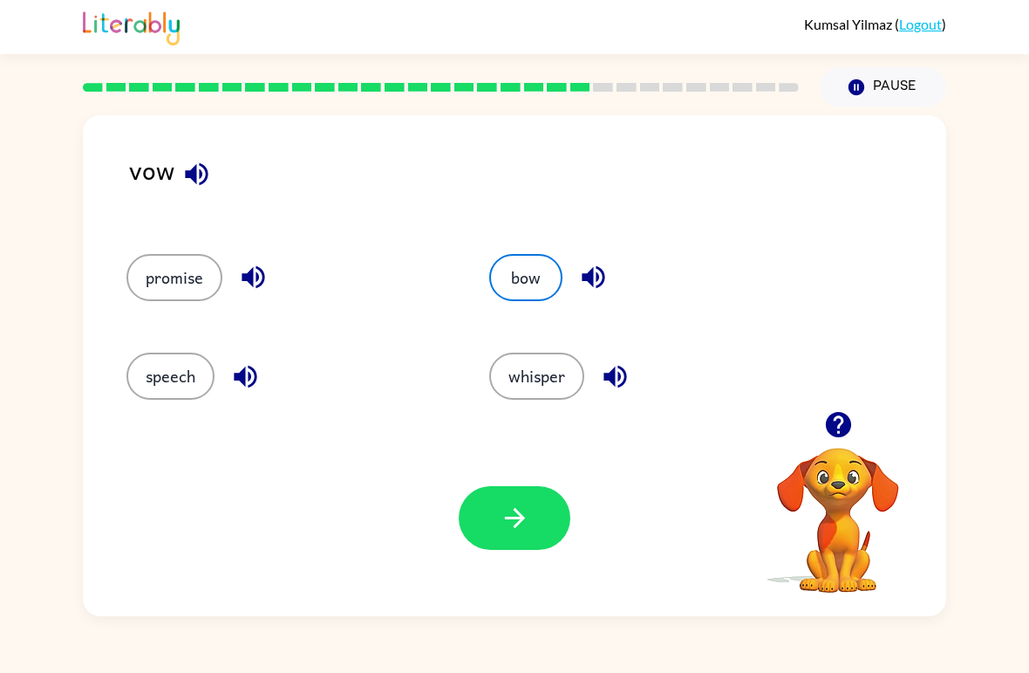
click at [506, 504] on icon "button" at bounding box center [515, 517] width 31 height 31
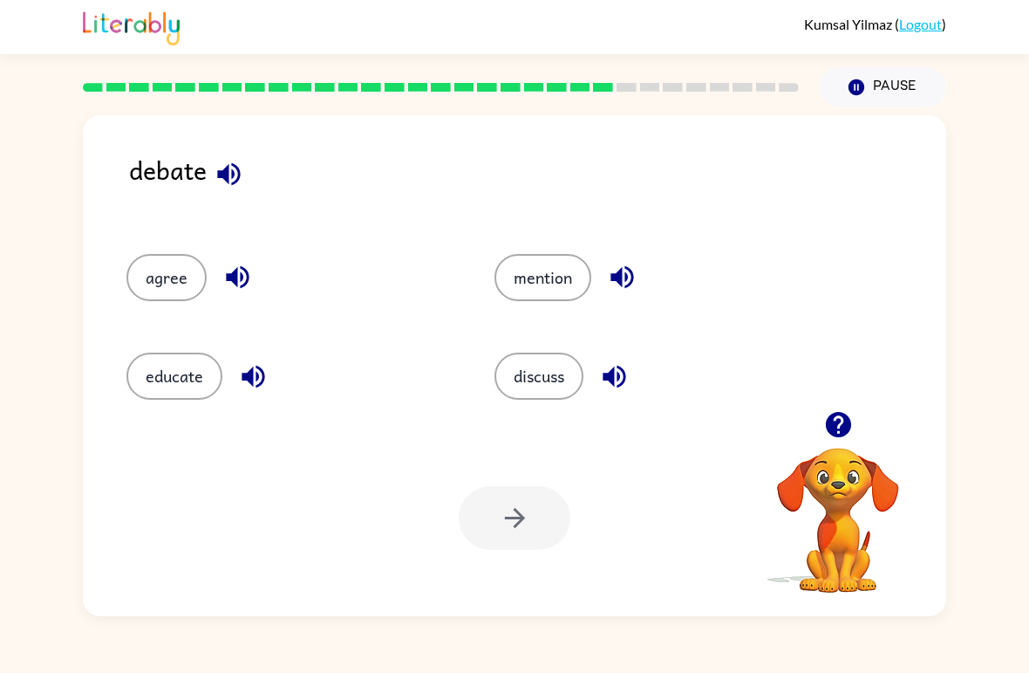
click at [166, 383] on button "educate" at bounding box center [174, 375] width 96 height 47
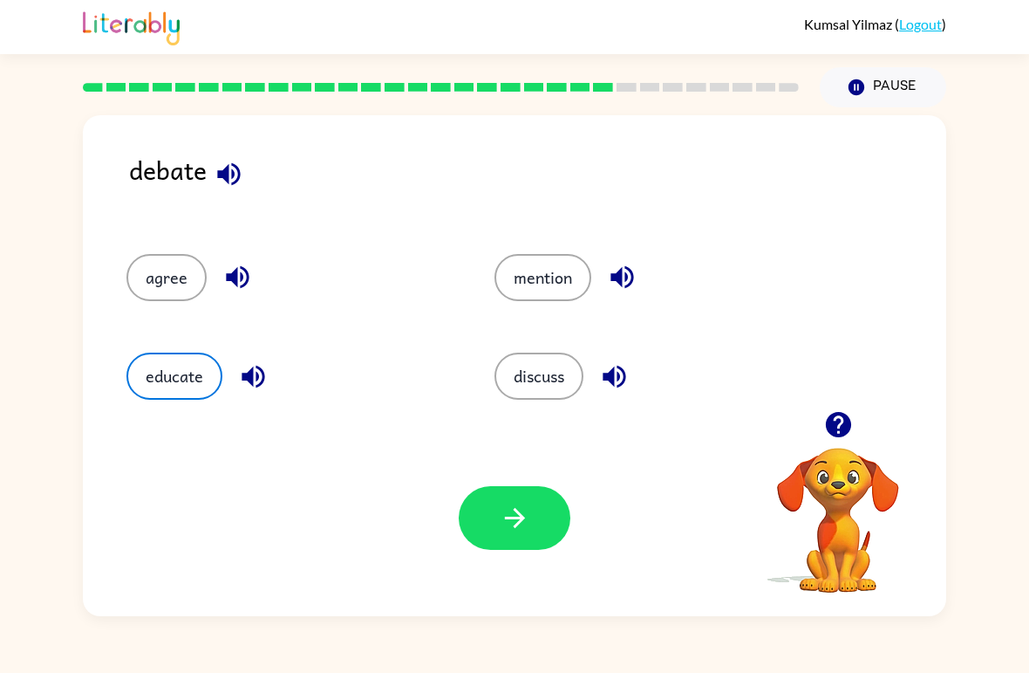
click at [521, 501] on button "button" at bounding box center [515, 518] width 112 height 64
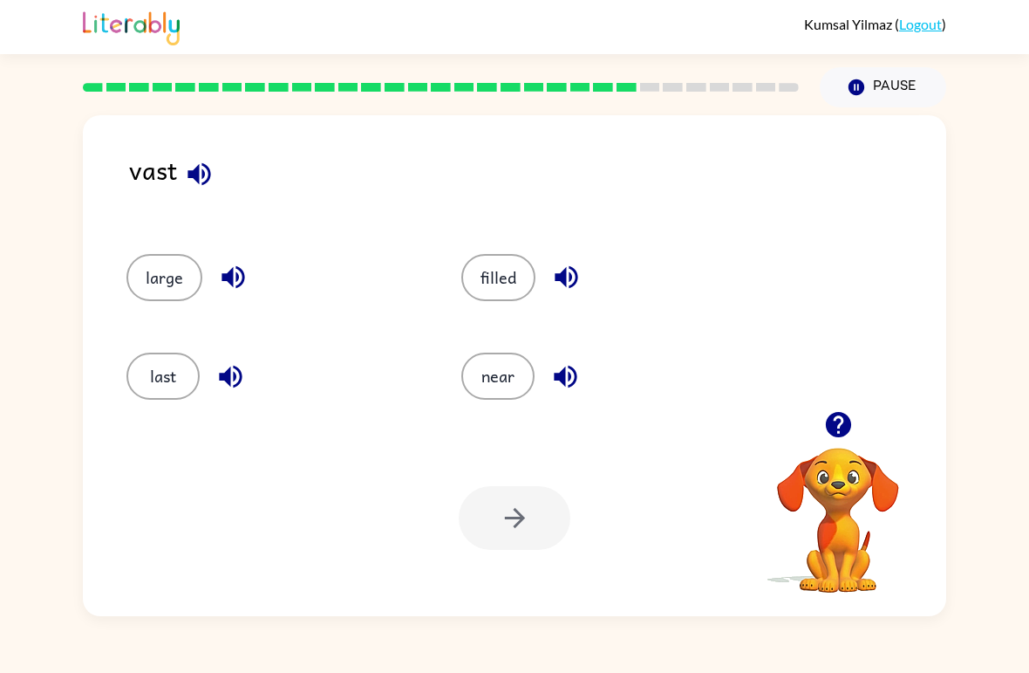
click at [500, 377] on button "near" at bounding box center [497, 375] width 73 height 47
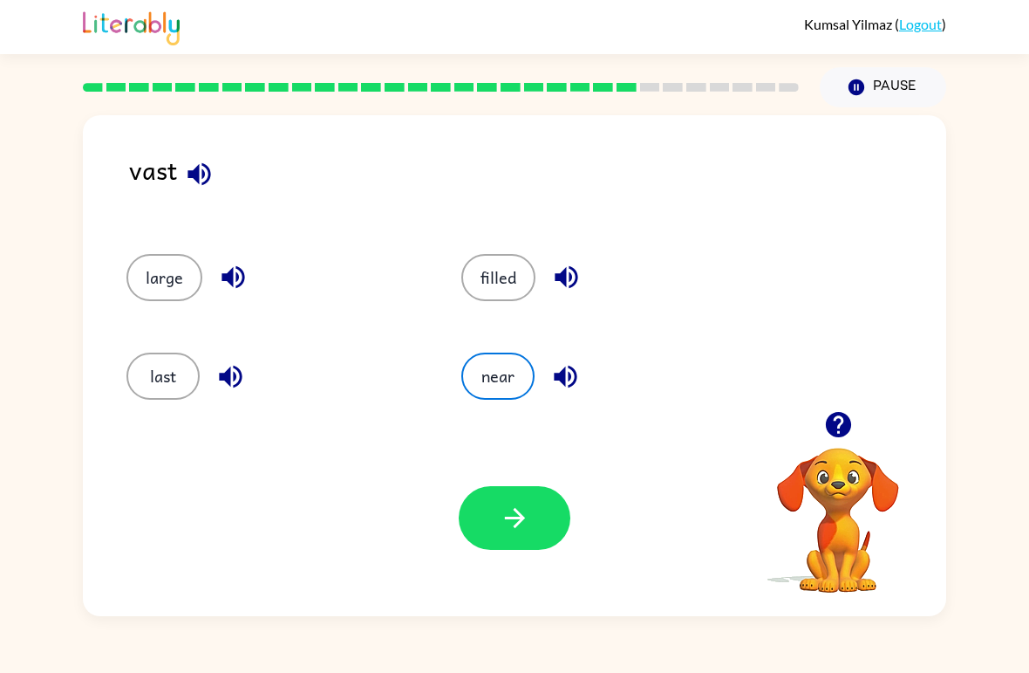
click at [485, 502] on button "button" at bounding box center [515, 518] width 112 height 64
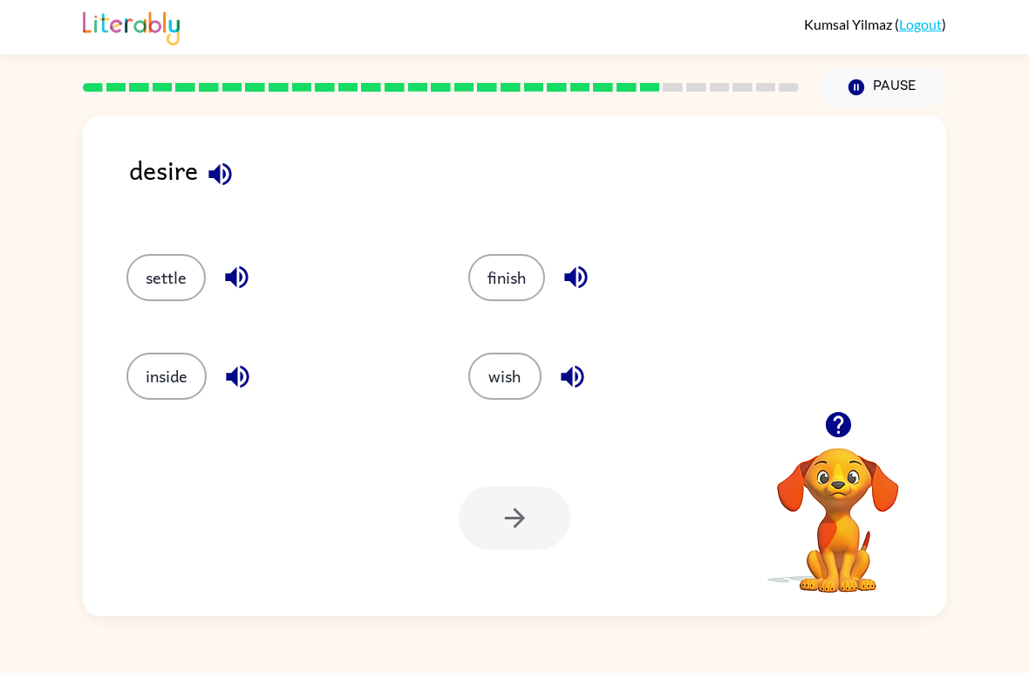
click at [147, 283] on button "settle" at bounding box center [165, 277] width 79 height 47
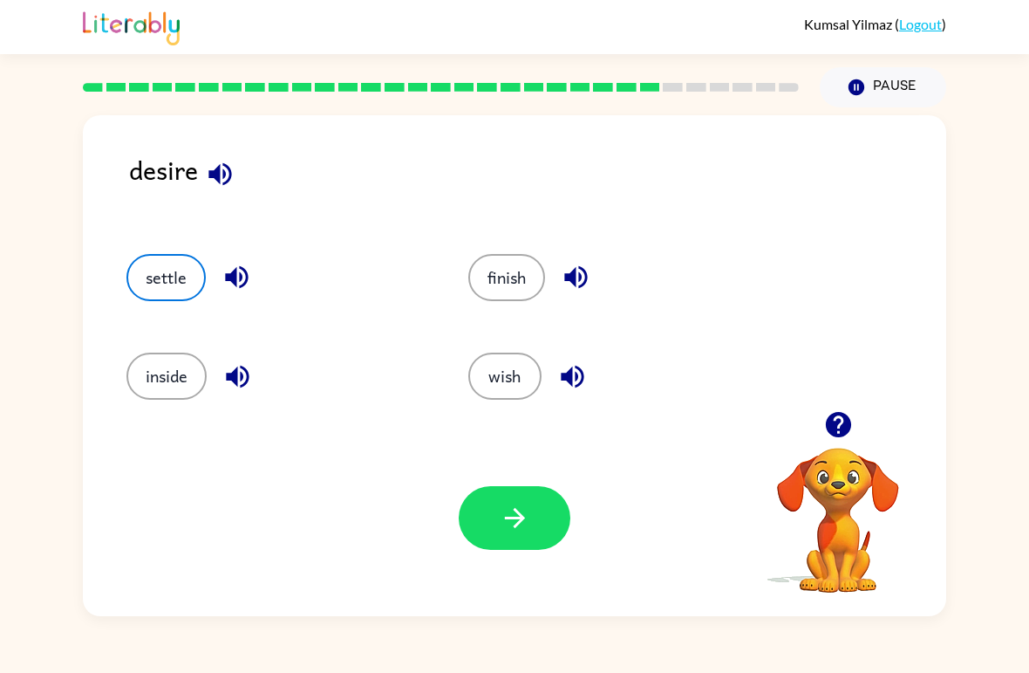
click at [503, 534] on button "button" at bounding box center [515, 518] width 112 height 64
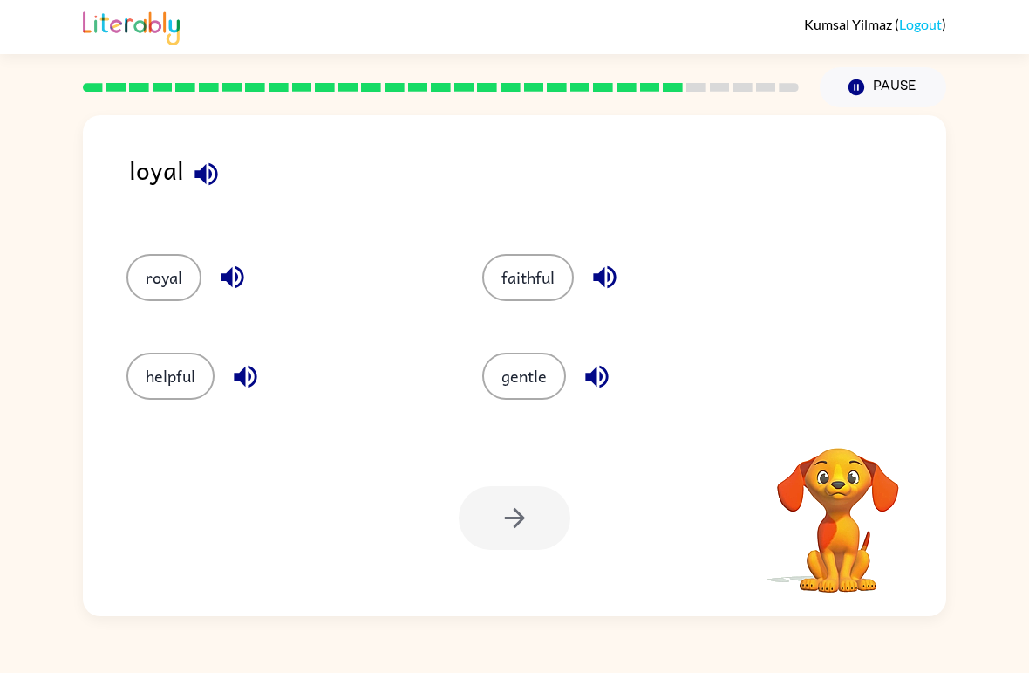
click at [156, 276] on button "royal" at bounding box center [163, 277] width 75 height 47
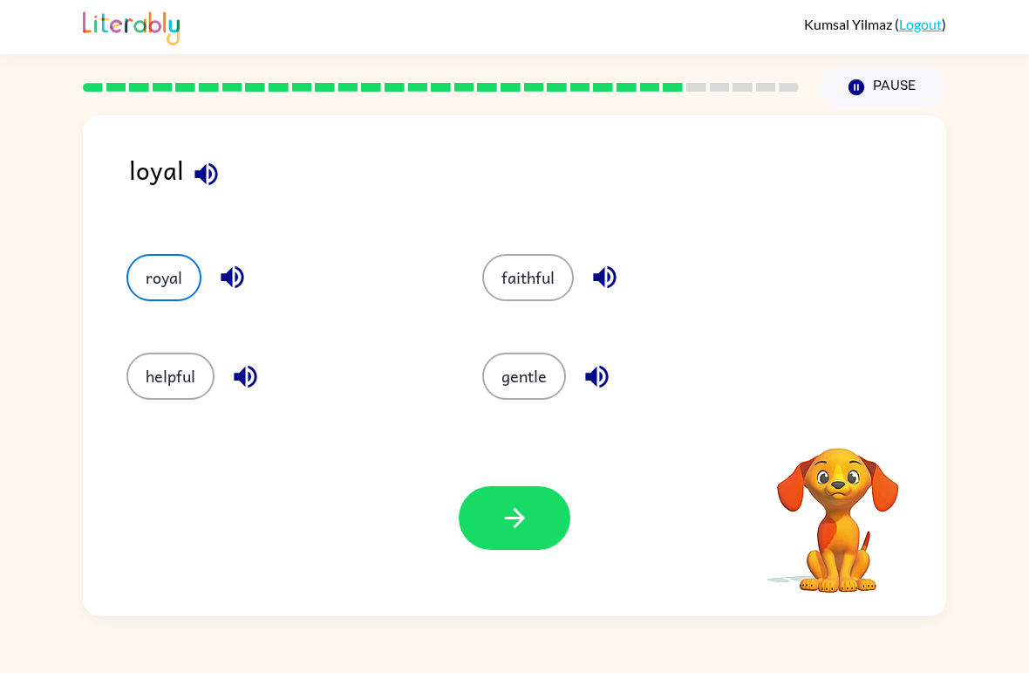
click at [530, 483] on div "Your browser must support playing .mp4 files to use Literably. Please try using…" at bounding box center [515, 518] width 864 height 196
click at [160, 277] on button "royal" at bounding box center [163, 277] width 75 height 47
click at [515, 523] on icon "button" at bounding box center [515, 517] width 31 height 31
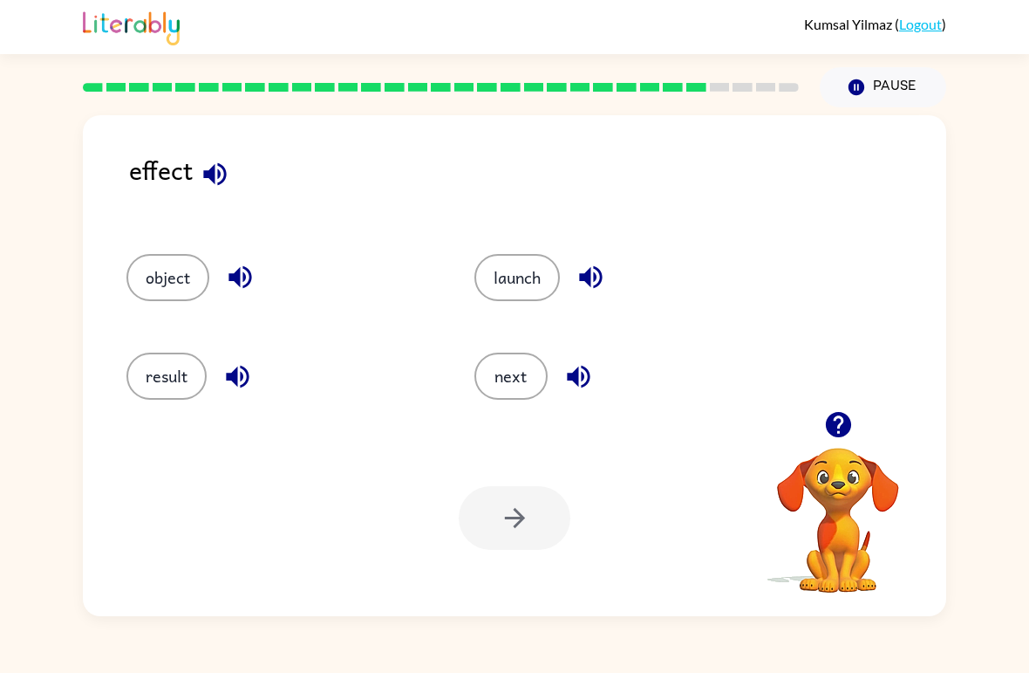
click at [147, 357] on button "result" at bounding box center [166, 375] width 80 height 47
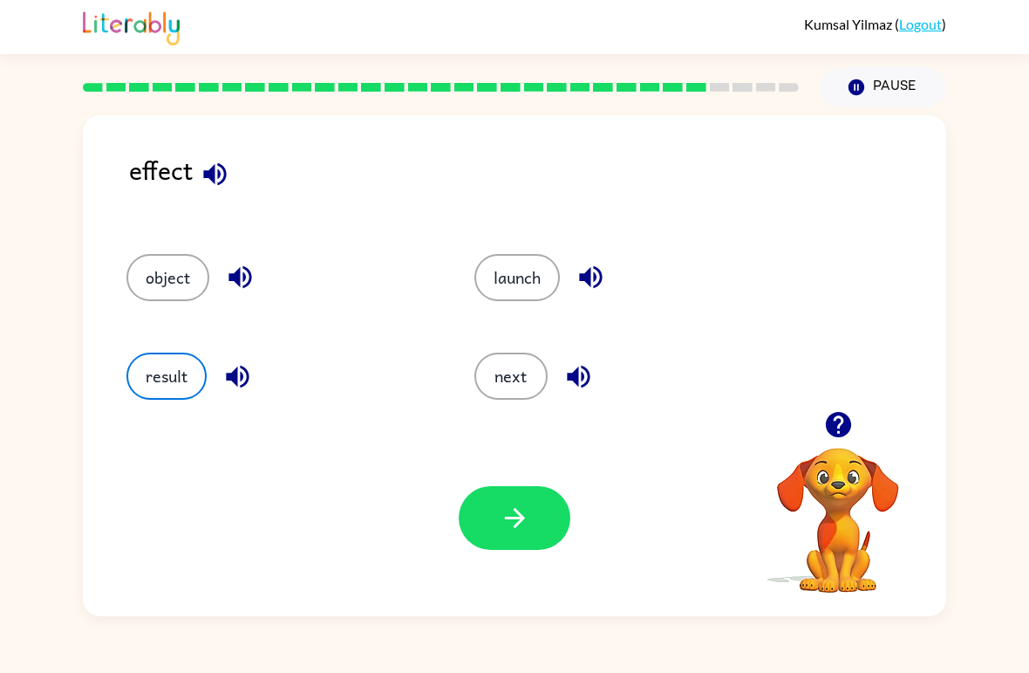
click at [529, 502] on button "button" at bounding box center [515, 518] width 112 height 64
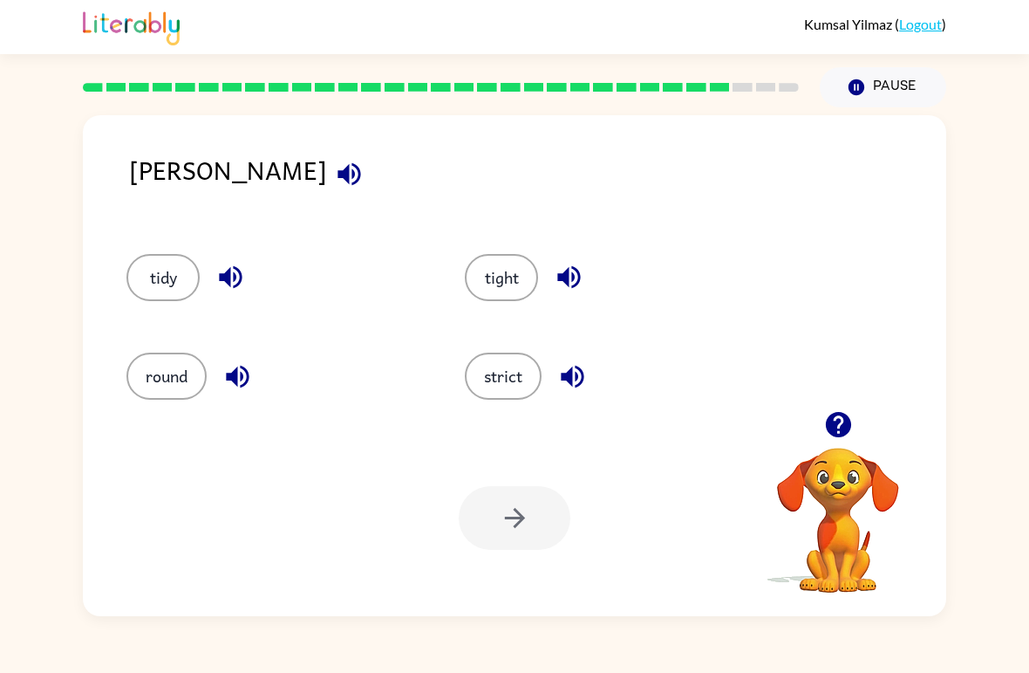
click at [517, 377] on button "strict" at bounding box center [503, 375] width 77 height 47
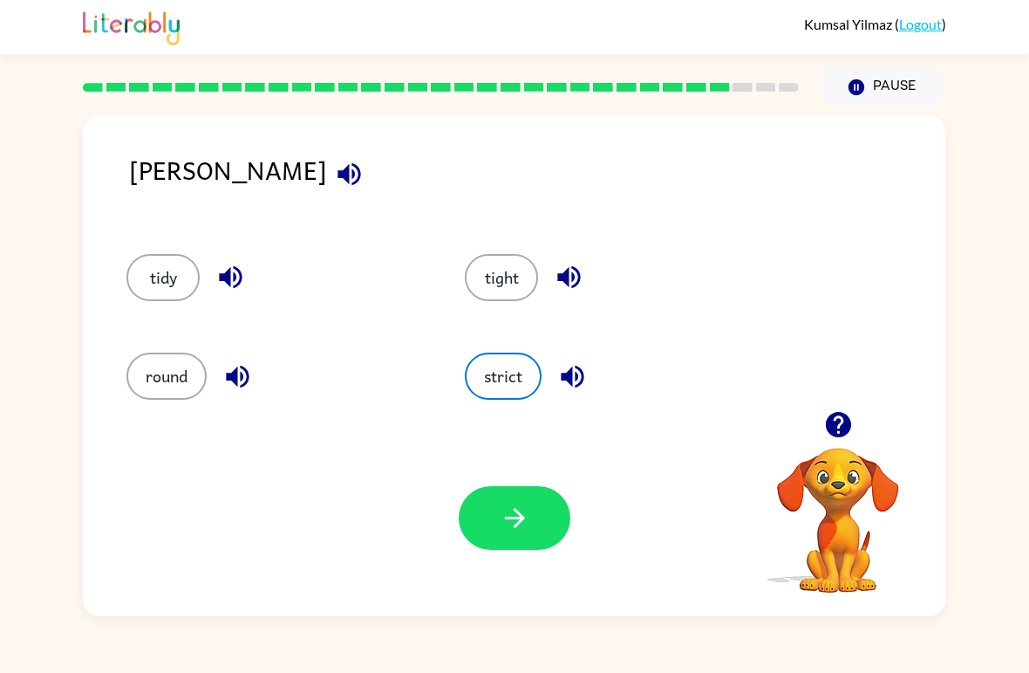
click at [515, 515] on icon "button" at bounding box center [515, 517] width 31 height 31
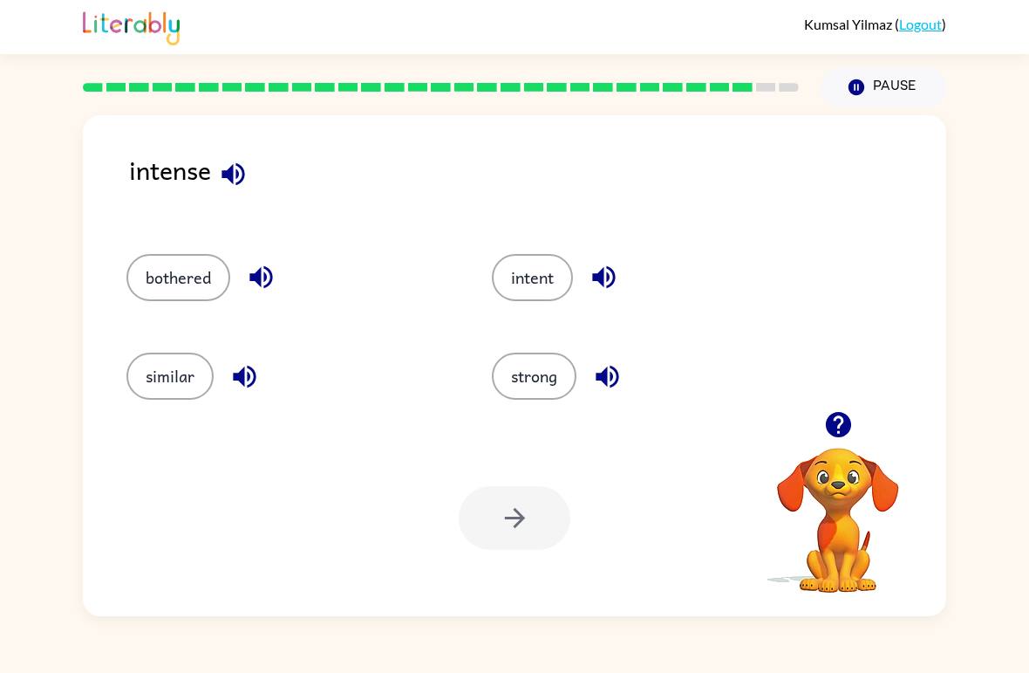
click at [146, 270] on button "bothered" at bounding box center [178, 277] width 104 height 47
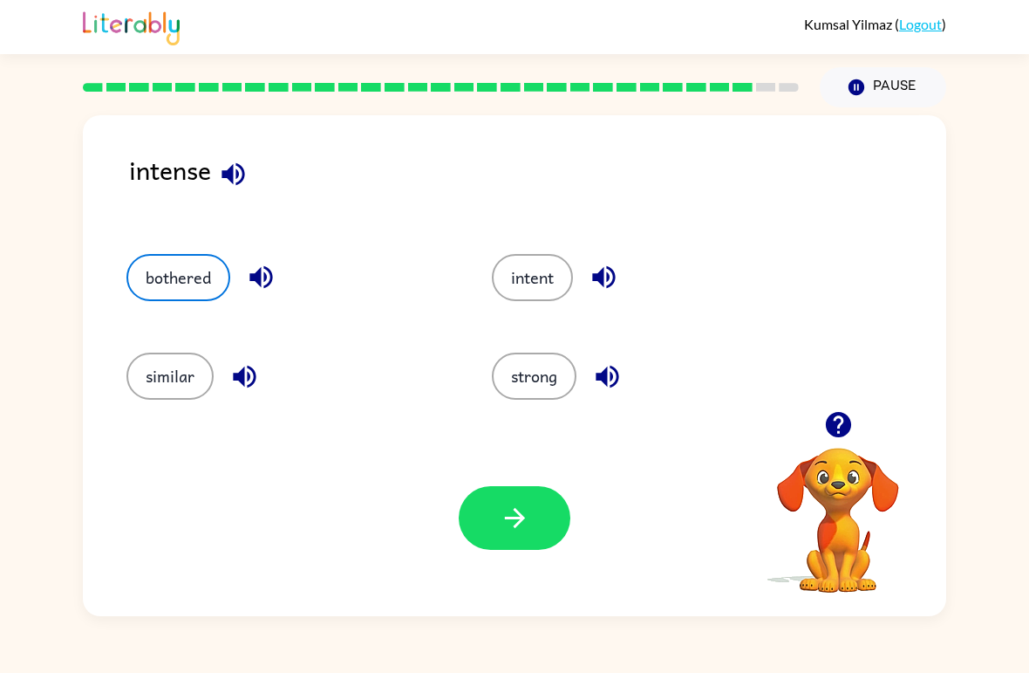
click at [535, 519] on button "button" at bounding box center [515, 518] width 112 height 64
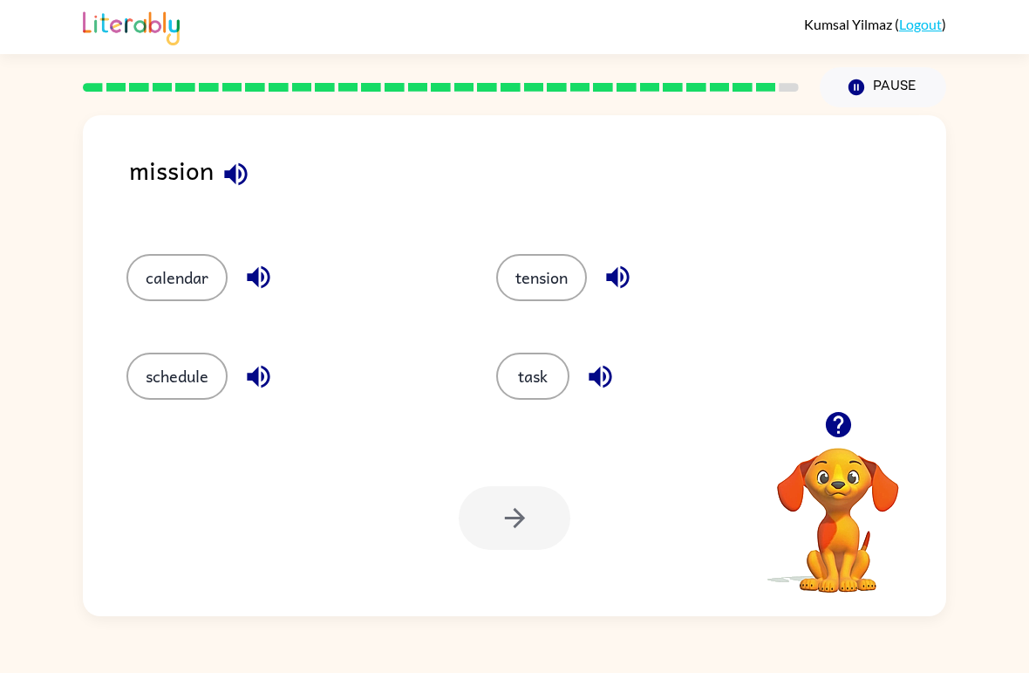
click at [167, 366] on button "schedule" at bounding box center [176, 375] width 101 height 47
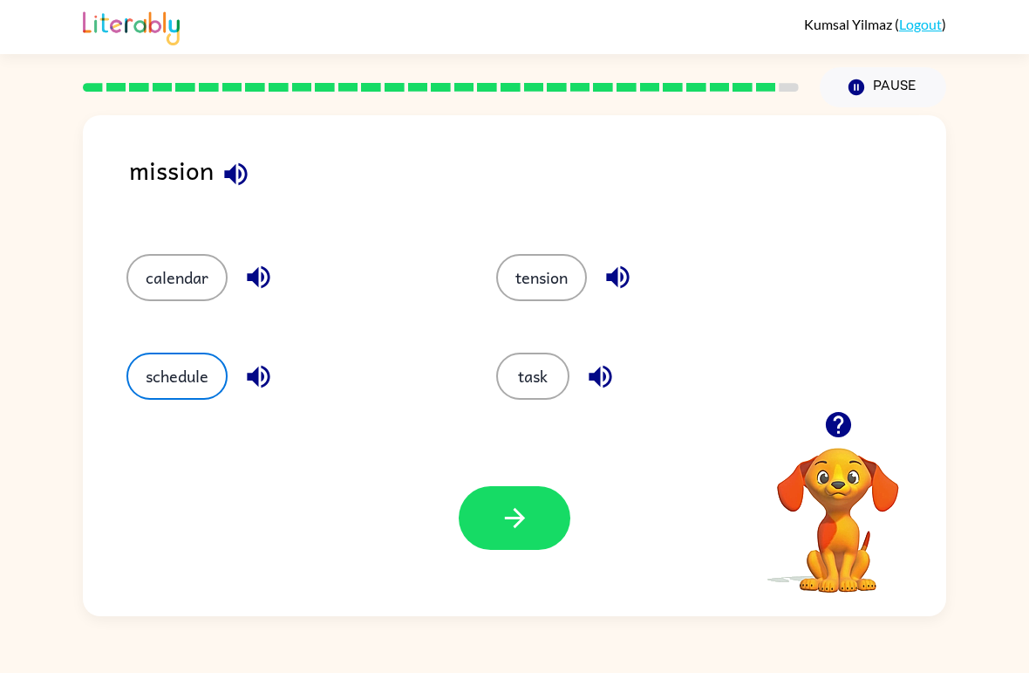
click at [487, 501] on button "button" at bounding box center [515, 518] width 112 height 64
